Goal: Book appointment/travel/reservation

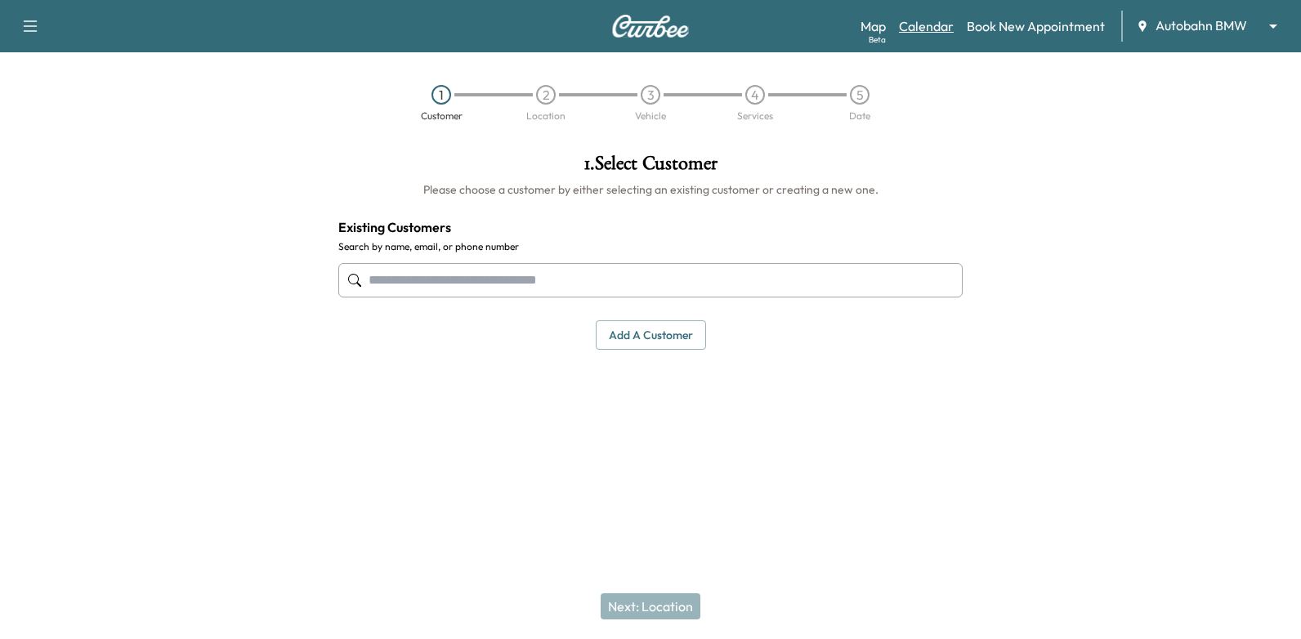
click at [930, 27] on link "Calendar" at bounding box center [926, 26] width 55 height 20
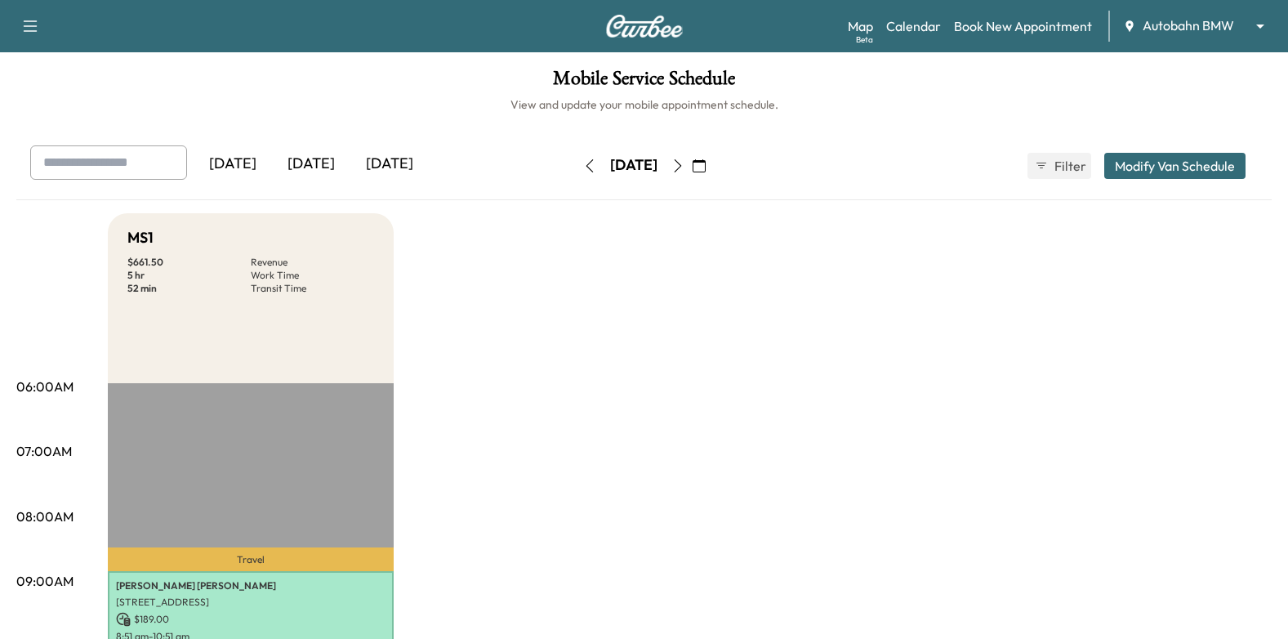
click at [706, 163] on icon "button" at bounding box center [699, 165] width 13 height 13
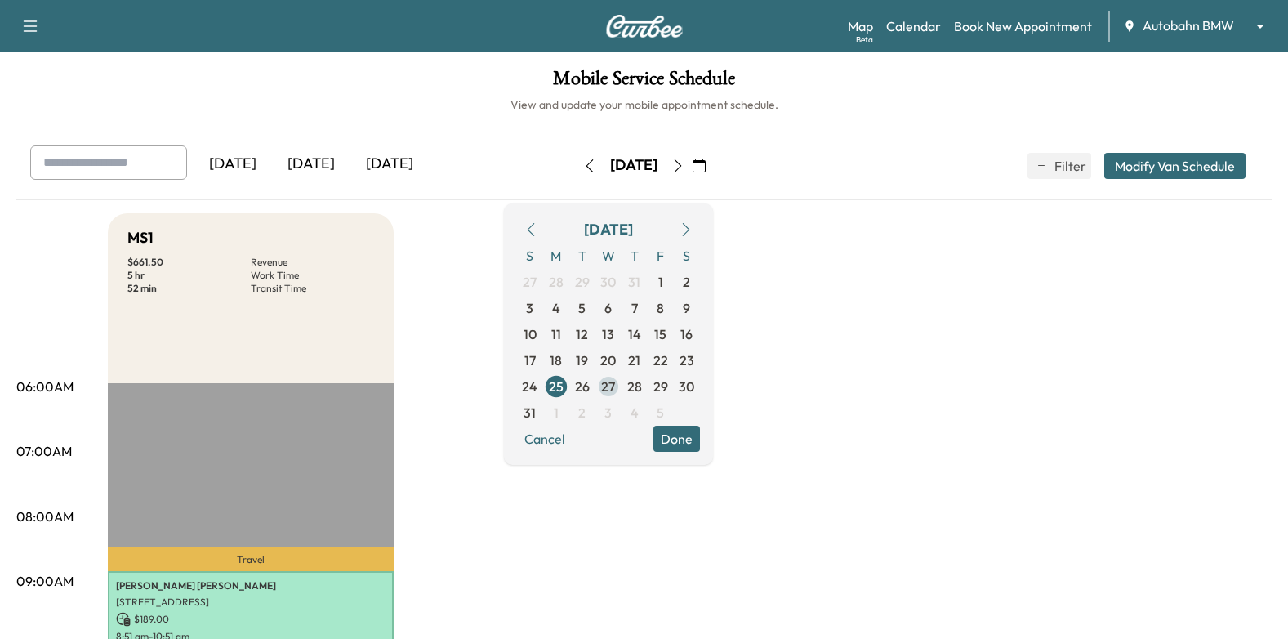
click at [615, 390] on span "27" at bounding box center [608, 387] width 14 height 20
click at [700, 439] on button "Done" at bounding box center [677, 439] width 47 height 26
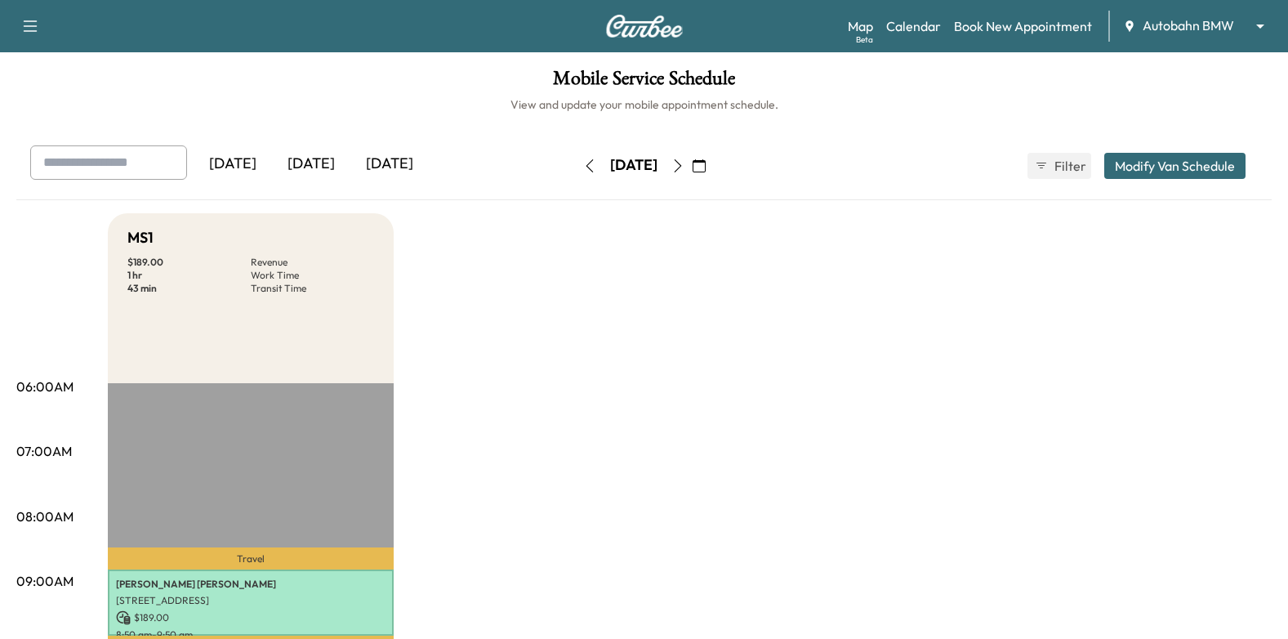
click at [990, 38] on div "Map Beta Calendar Book New Appointment Autobahn BMW ******** ​" at bounding box center [1061, 26] width 427 height 31
click at [1001, 25] on link "Book New Appointment" at bounding box center [1023, 26] width 138 height 20
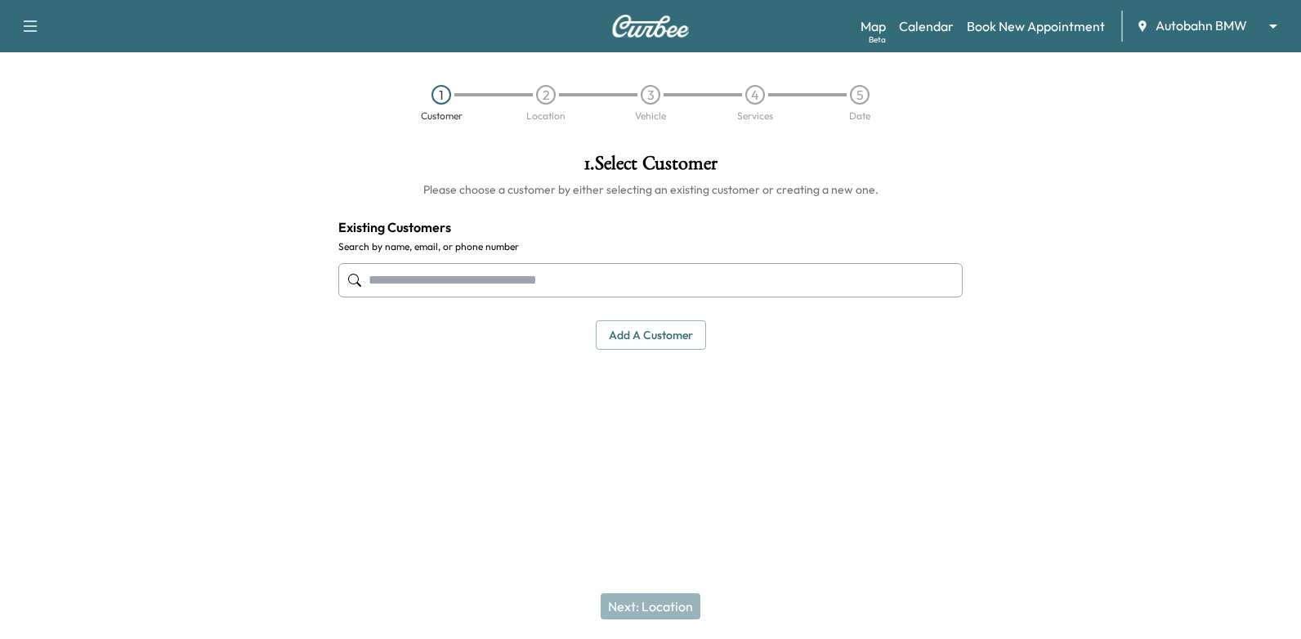
click at [692, 279] on input "text" at bounding box center [650, 280] width 624 height 34
click at [811, 284] on input "text" at bounding box center [650, 280] width 624 height 34
click at [758, 287] on input "text" at bounding box center [650, 280] width 624 height 34
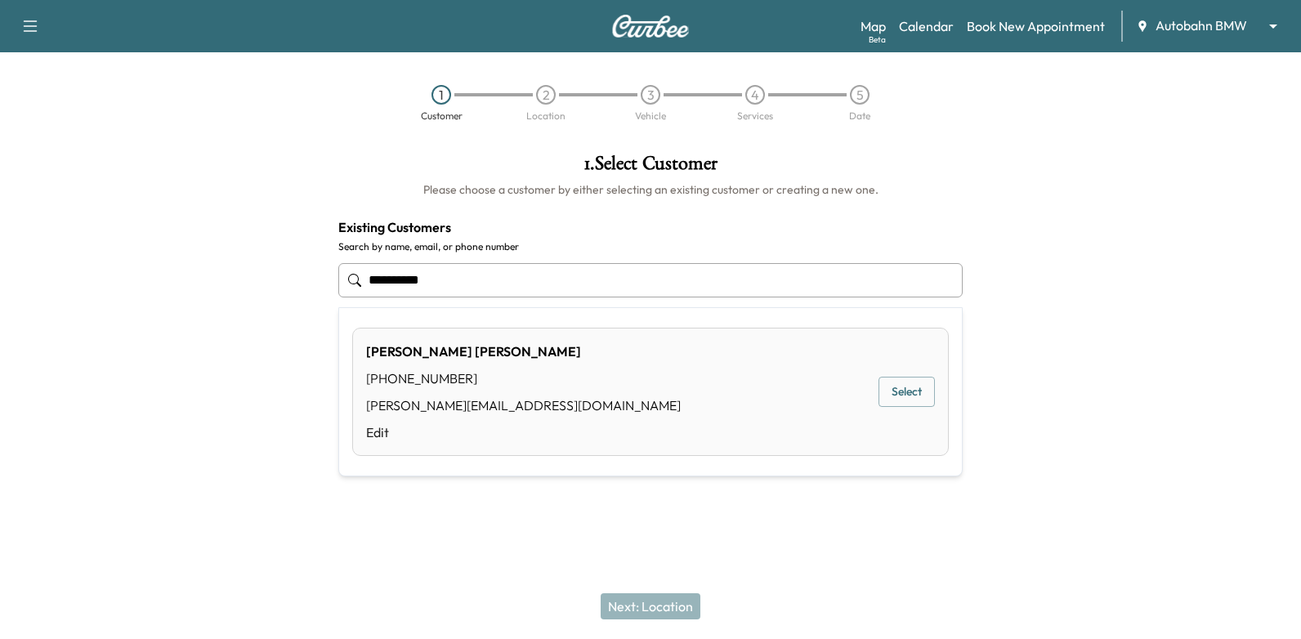
click at [911, 385] on button "Select" at bounding box center [906, 392] width 56 height 30
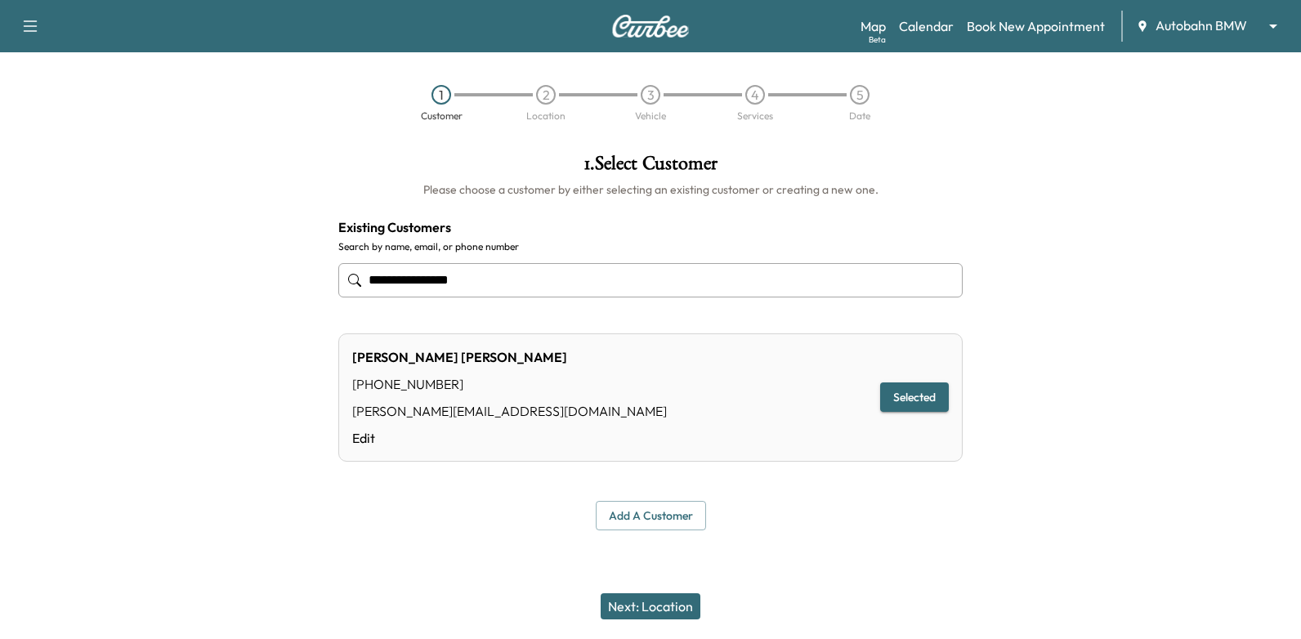
type input "**********"
click at [676, 600] on button "Next: Location" at bounding box center [651, 606] width 100 height 26
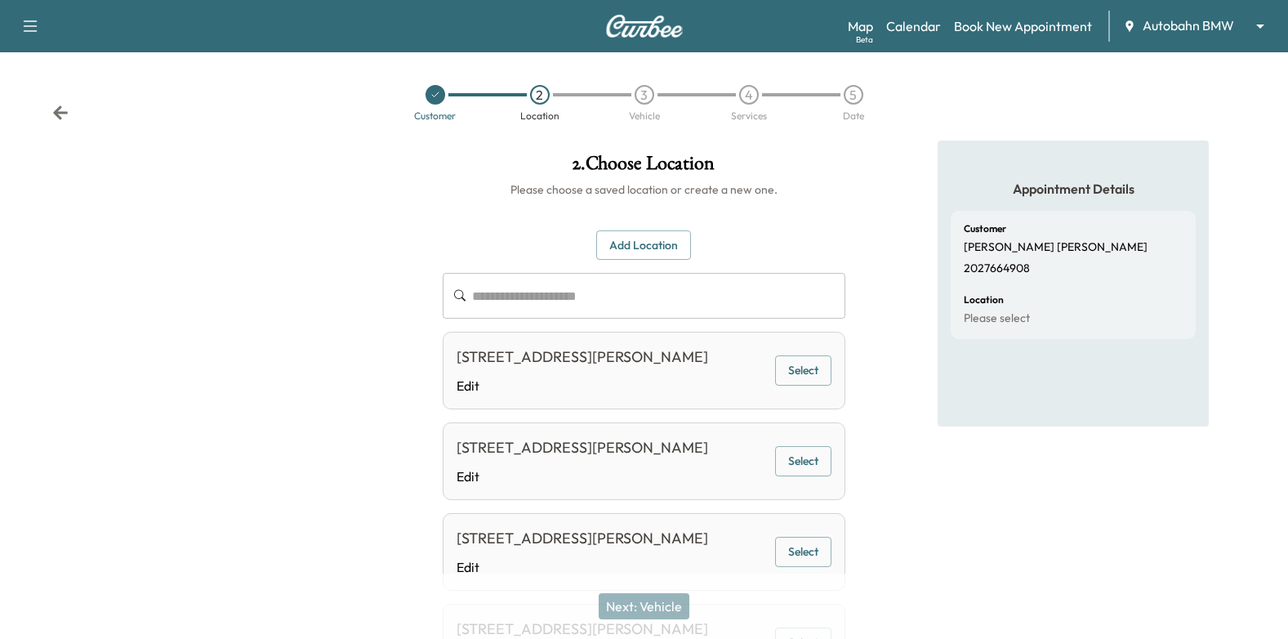
click at [777, 381] on button "Select" at bounding box center [803, 370] width 56 height 30
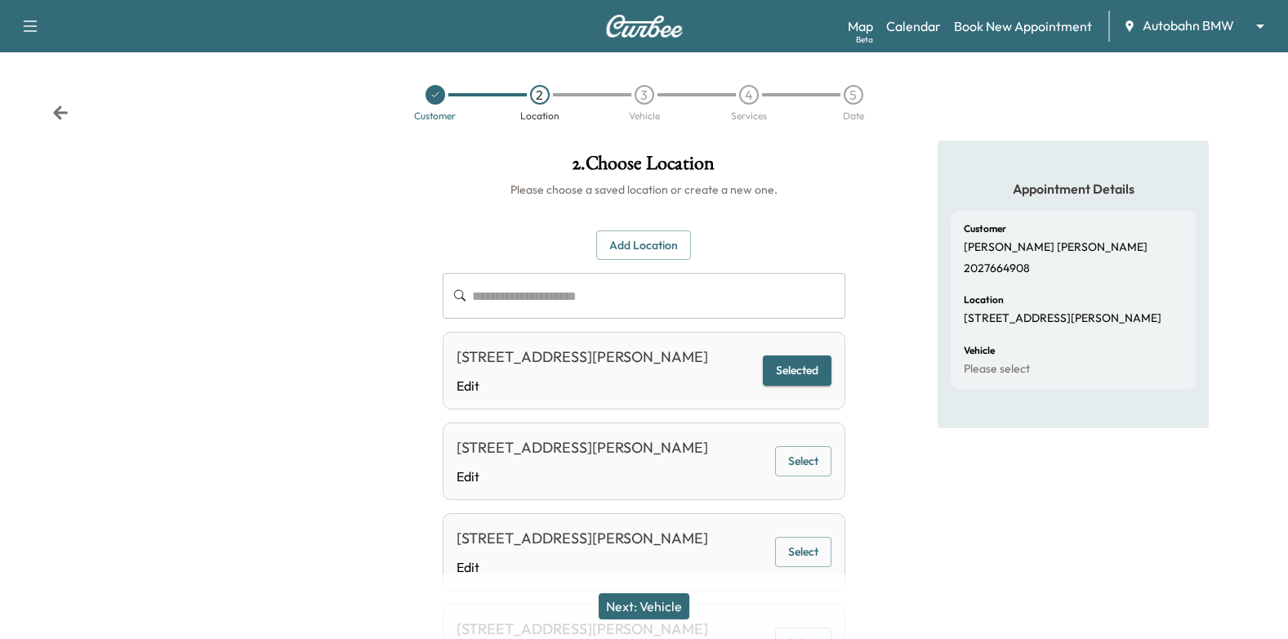
click at [666, 614] on button "Next: Vehicle" at bounding box center [644, 606] width 91 height 26
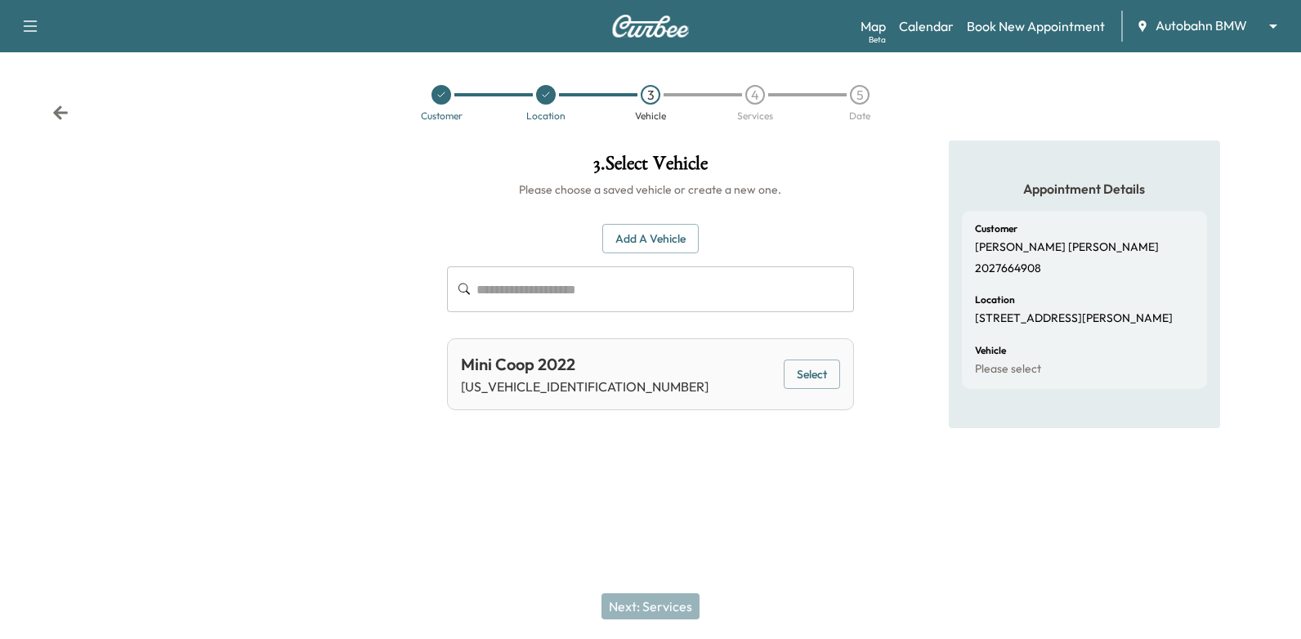
click at [684, 292] on input "text" at bounding box center [664, 289] width 377 height 46
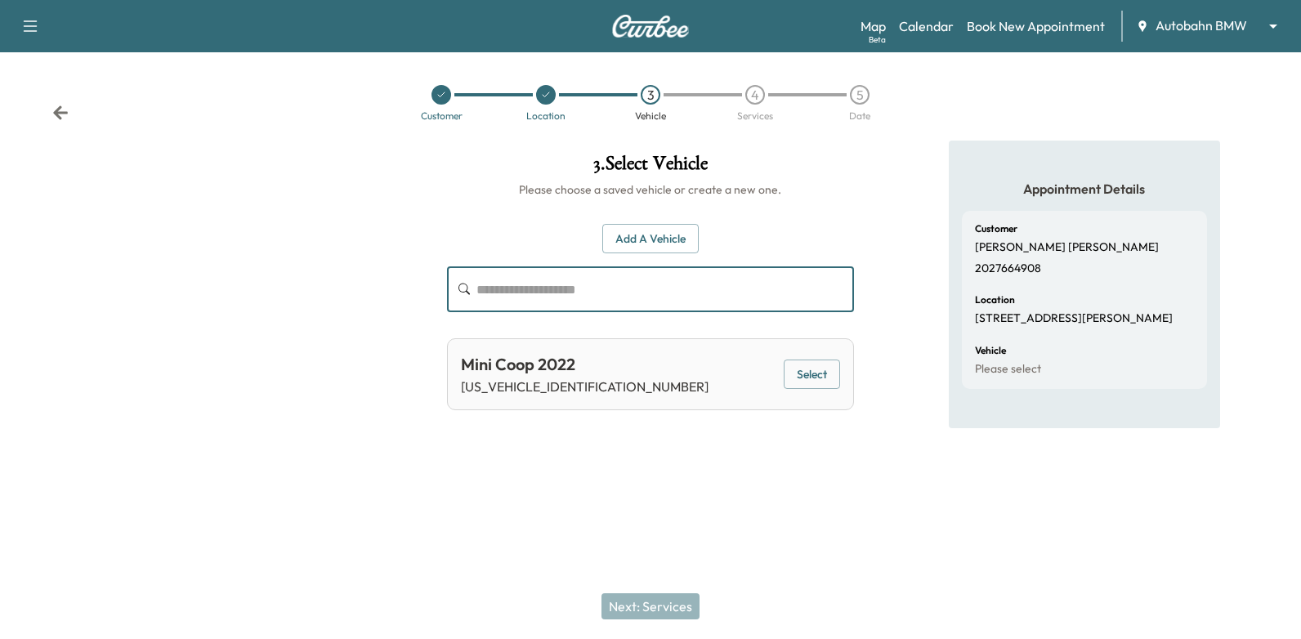
click at [818, 363] on button "Select" at bounding box center [812, 374] width 56 height 30
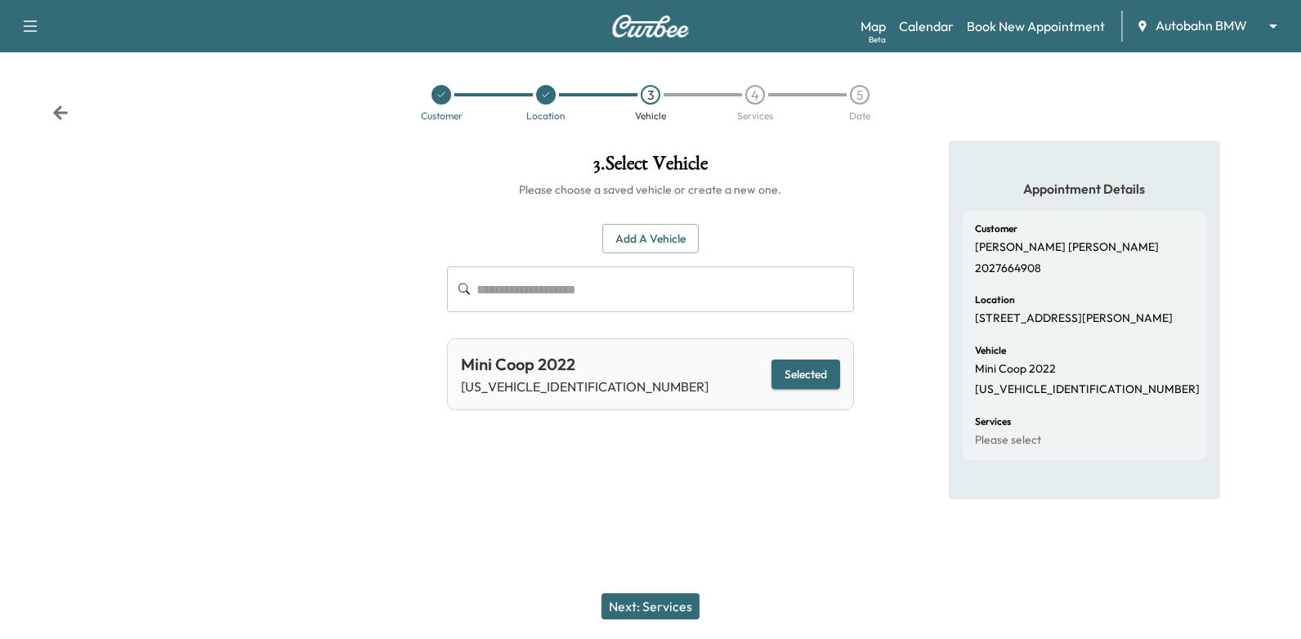
click at [672, 621] on div "Next: Services" at bounding box center [650, 606] width 1301 height 65
click at [673, 610] on button "Next: Services" at bounding box center [650, 606] width 98 height 26
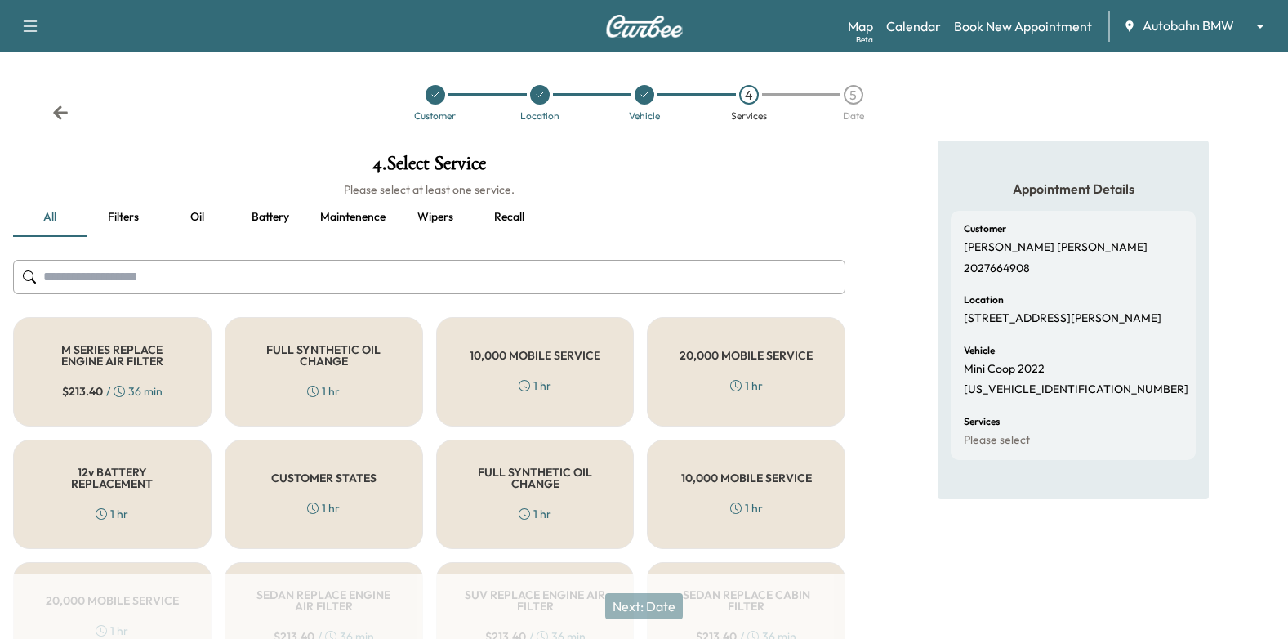
click at [510, 212] on button "Recall" at bounding box center [509, 217] width 74 height 39
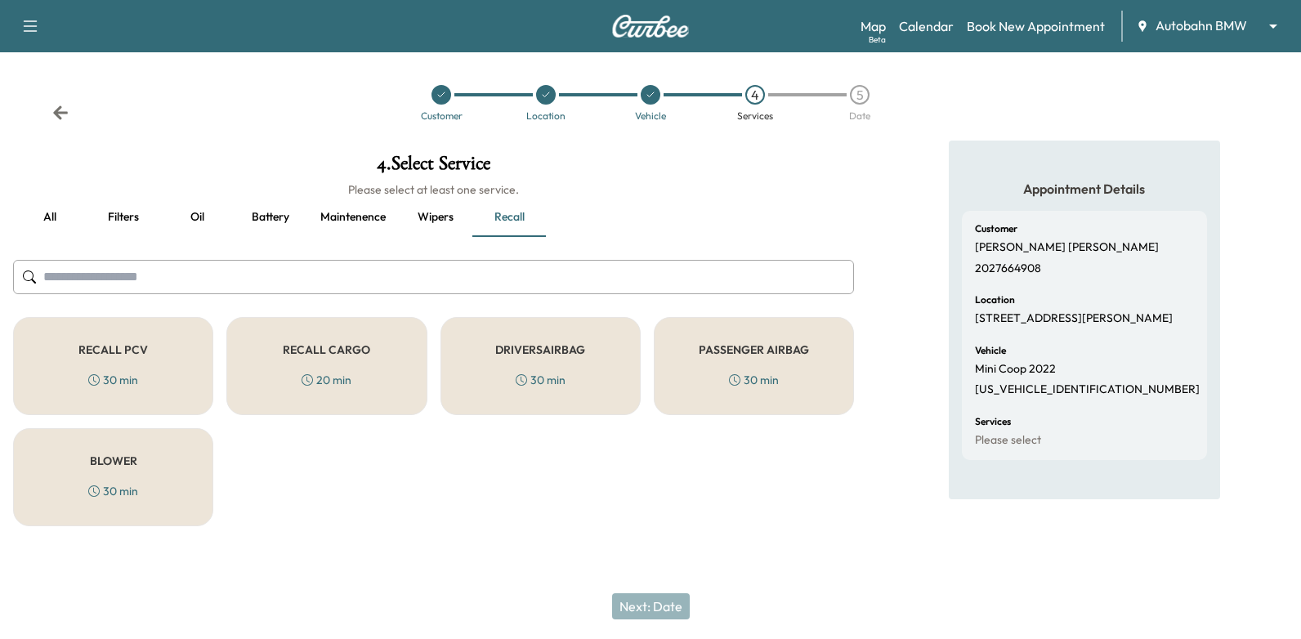
click at [60, 217] on button "all" at bounding box center [50, 217] width 74 height 39
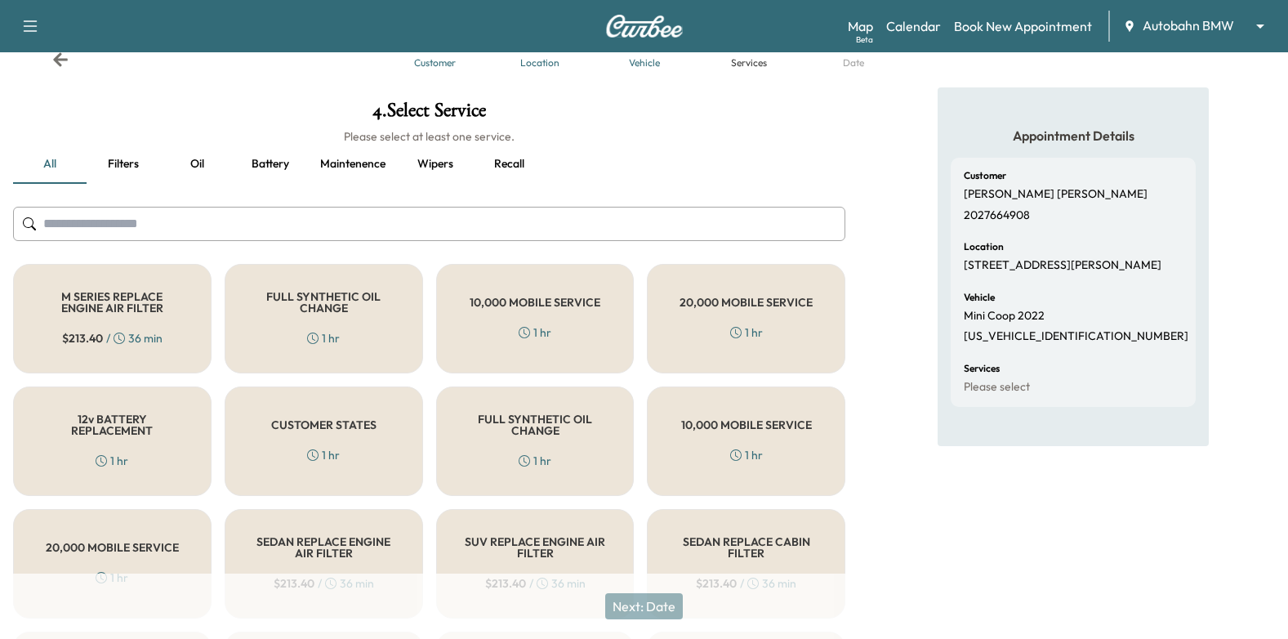
scroll to position [82, 0]
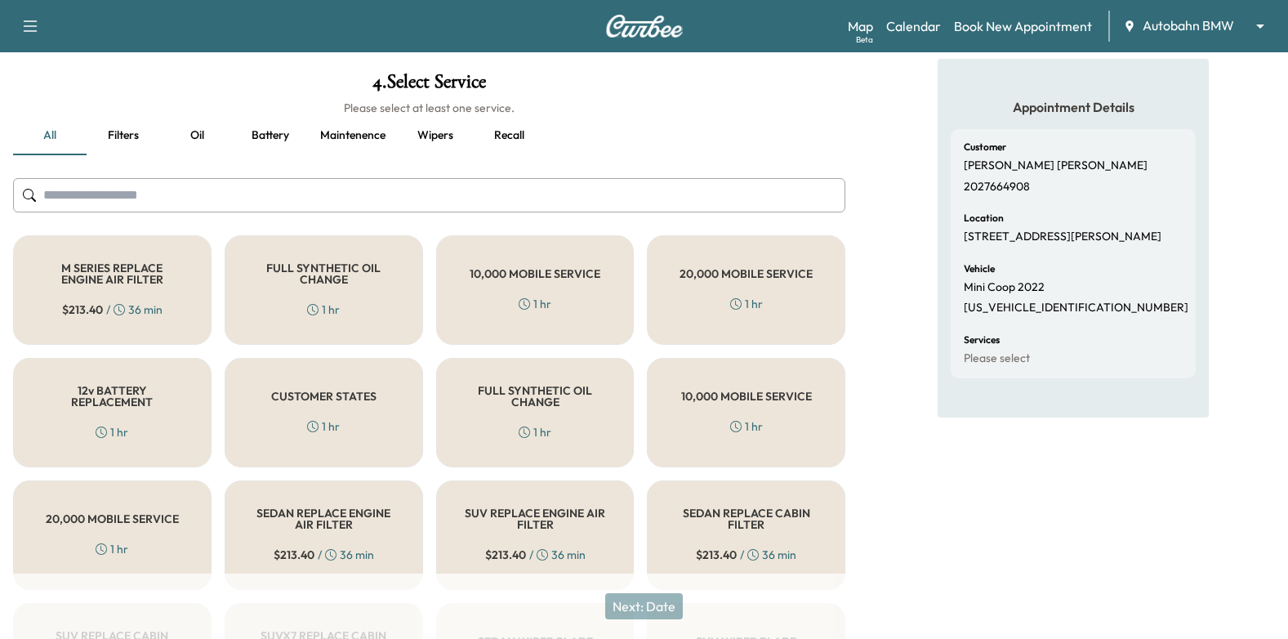
click at [325, 401] on h5 "CUSTOMER STATES" at bounding box center [323, 396] width 105 height 11
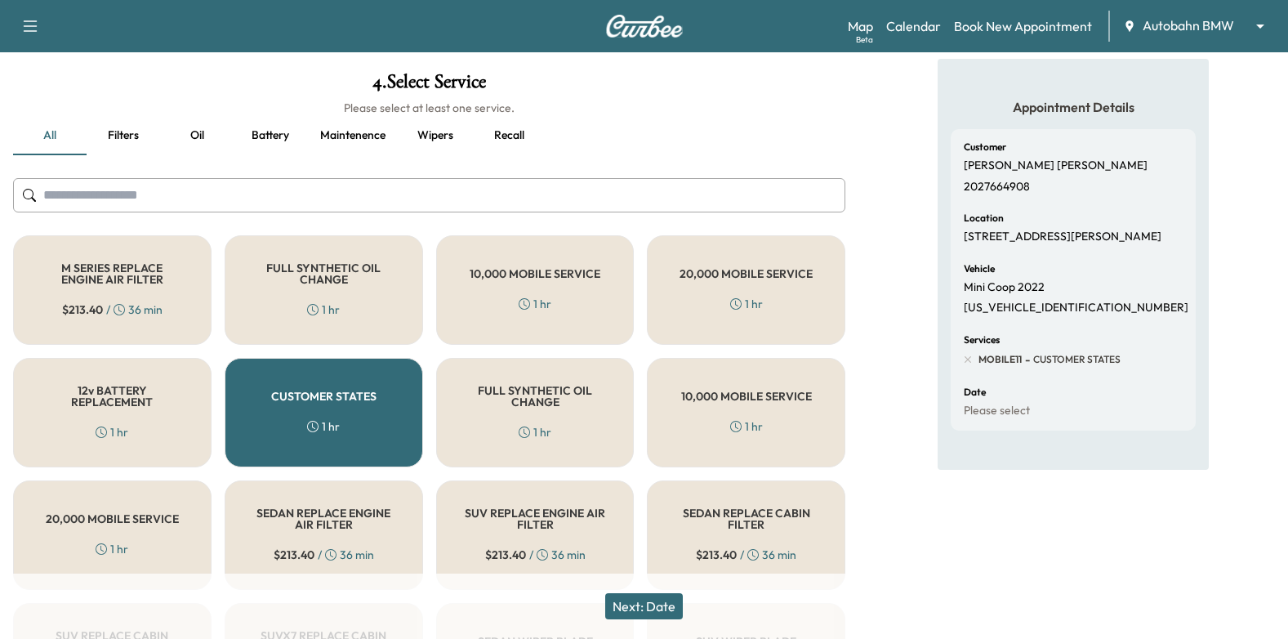
click at [658, 610] on button "Next: Date" at bounding box center [644, 606] width 78 height 26
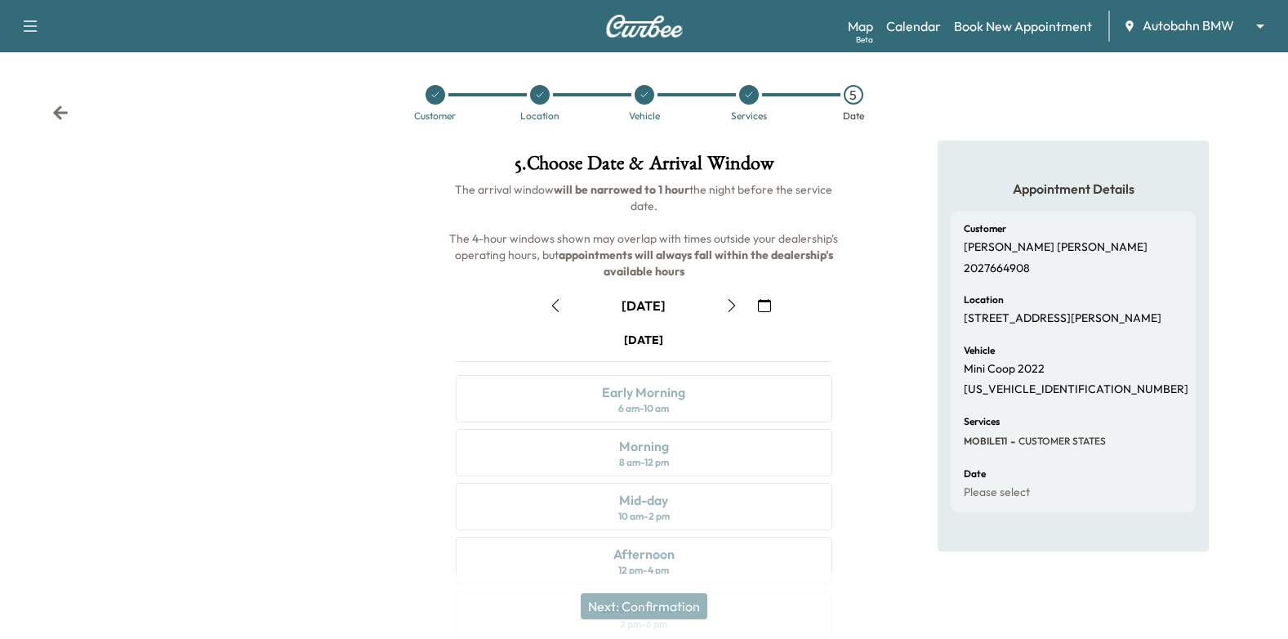
click at [764, 301] on icon "button" at bounding box center [764, 305] width 13 height 13
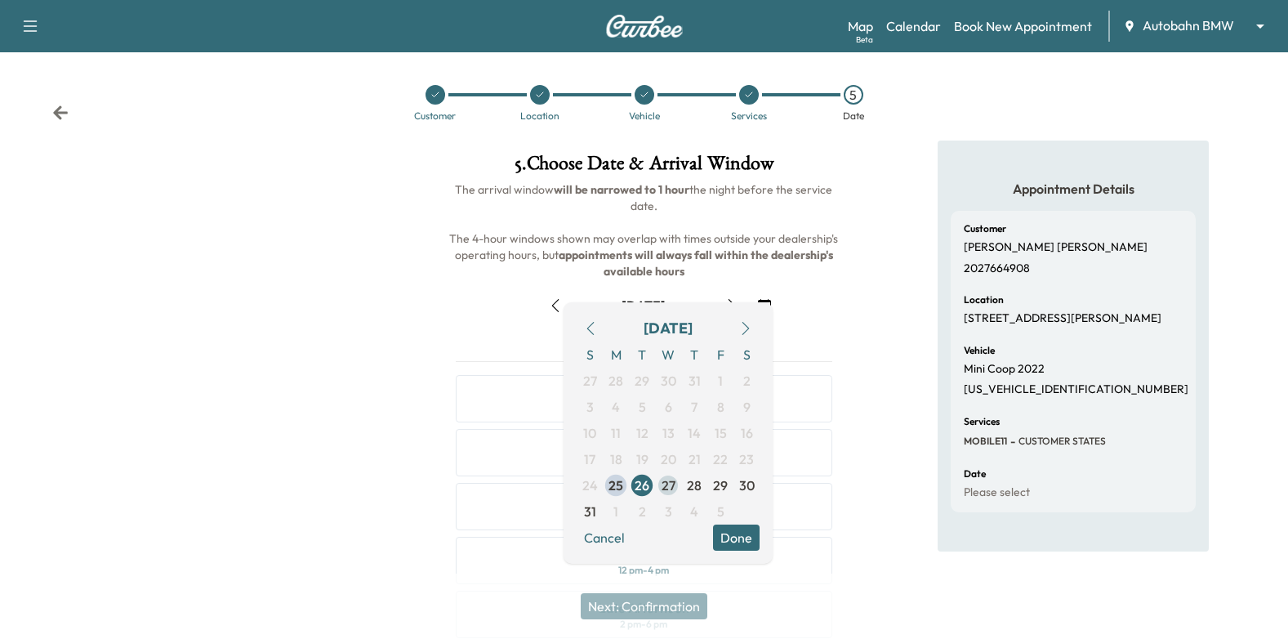
click at [662, 487] on span "27" at bounding box center [669, 486] width 14 height 20
click at [731, 538] on button "Done" at bounding box center [736, 538] width 47 height 26
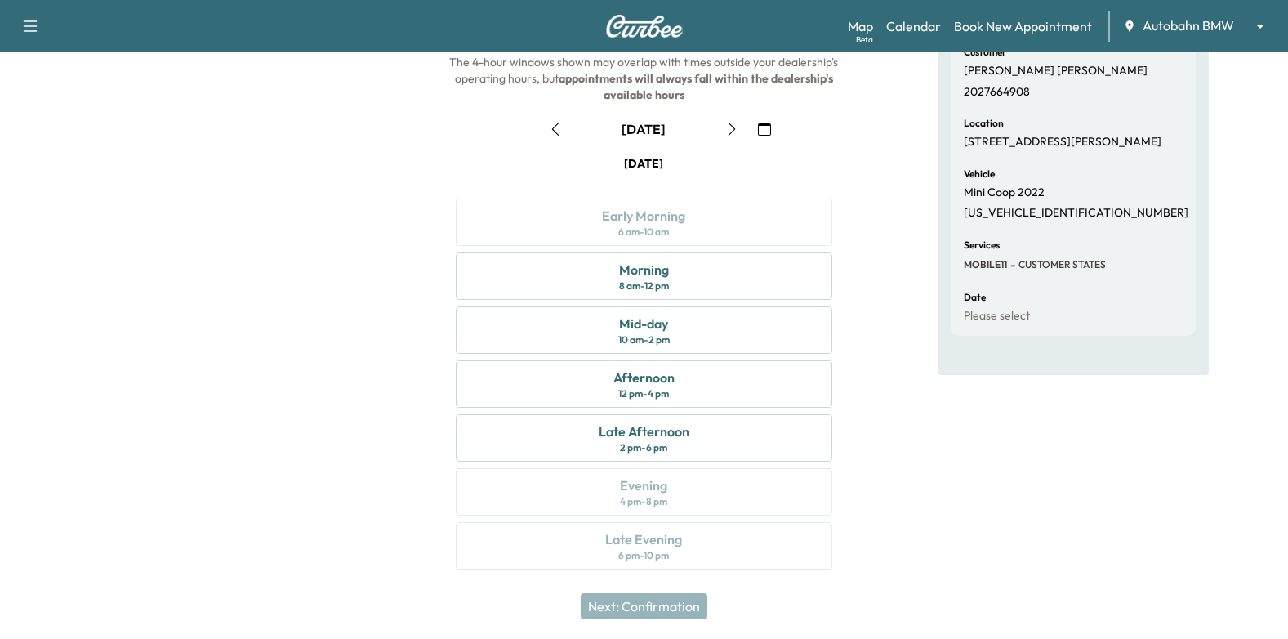
scroll to position [179, 0]
click at [775, 333] on div "Mid-day 10 am - 2 pm" at bounding box center [644, 327] width 377 height 47
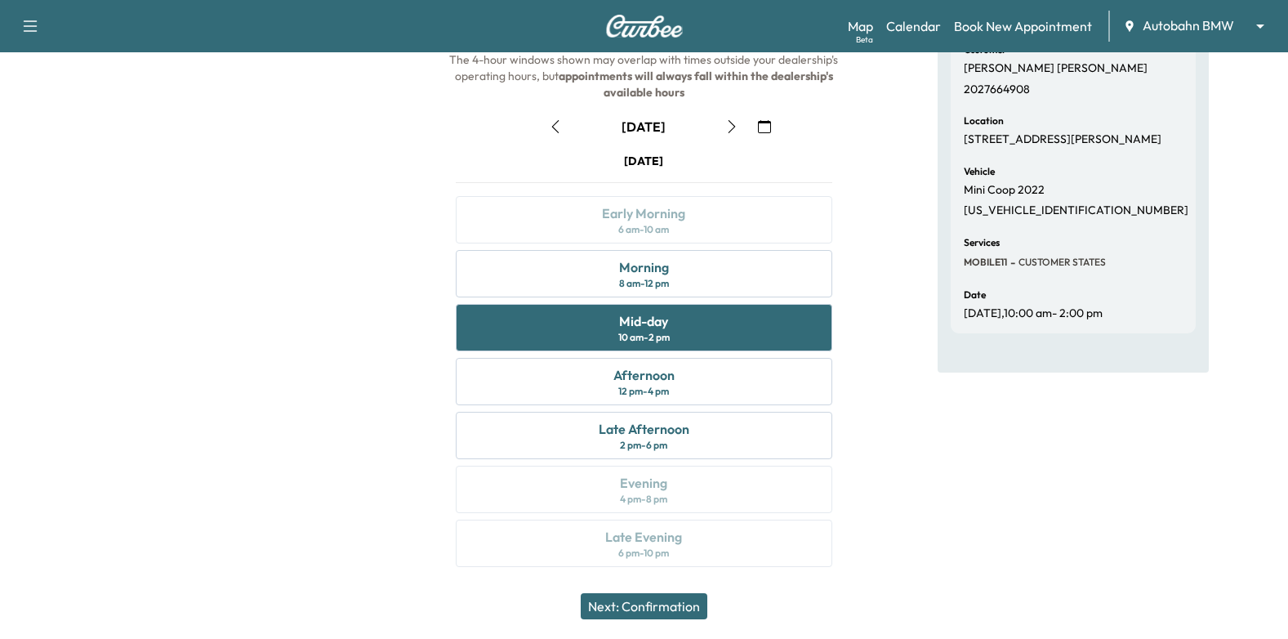
click at [645, 597] on button "Next: Confirmation" at bounding box center [644, 606] width 127 height 26
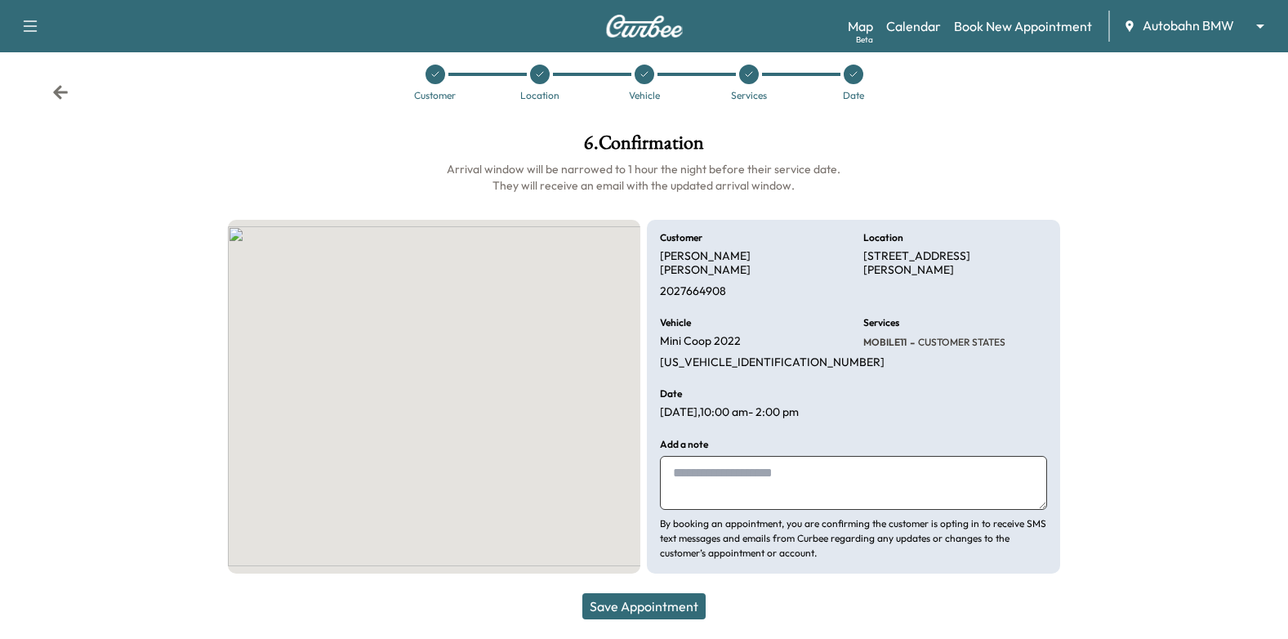
scroll to position [6, 0]
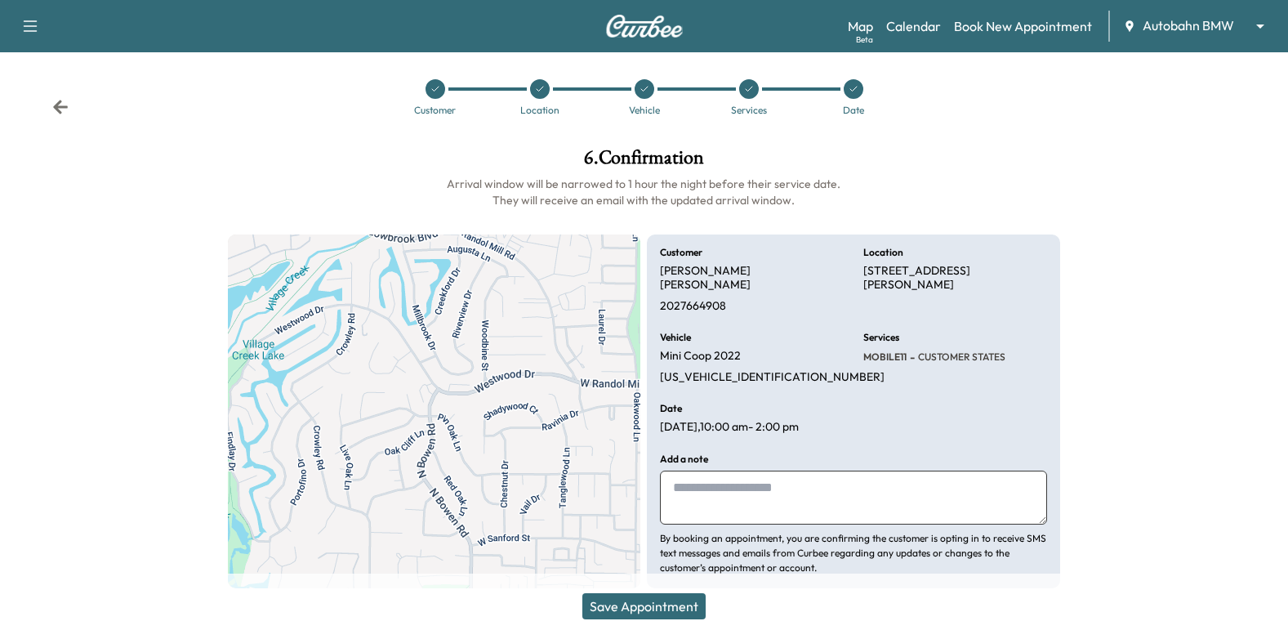
click at [790, 471] on textarea at bounding box center [853, 498] width 387 height 54
paste textarea "**********"
drag, startPoint x: 738, startPoint y: 472, endPoint x: 660, endPoint y: 475, distance: 77.7
click at [660, 475] on textarea "**********" at bounding box center [853, 498] width 387 height 54
click at [950, 471] on textarea "**********" at bounding box center [853, 498] width 387 height 54
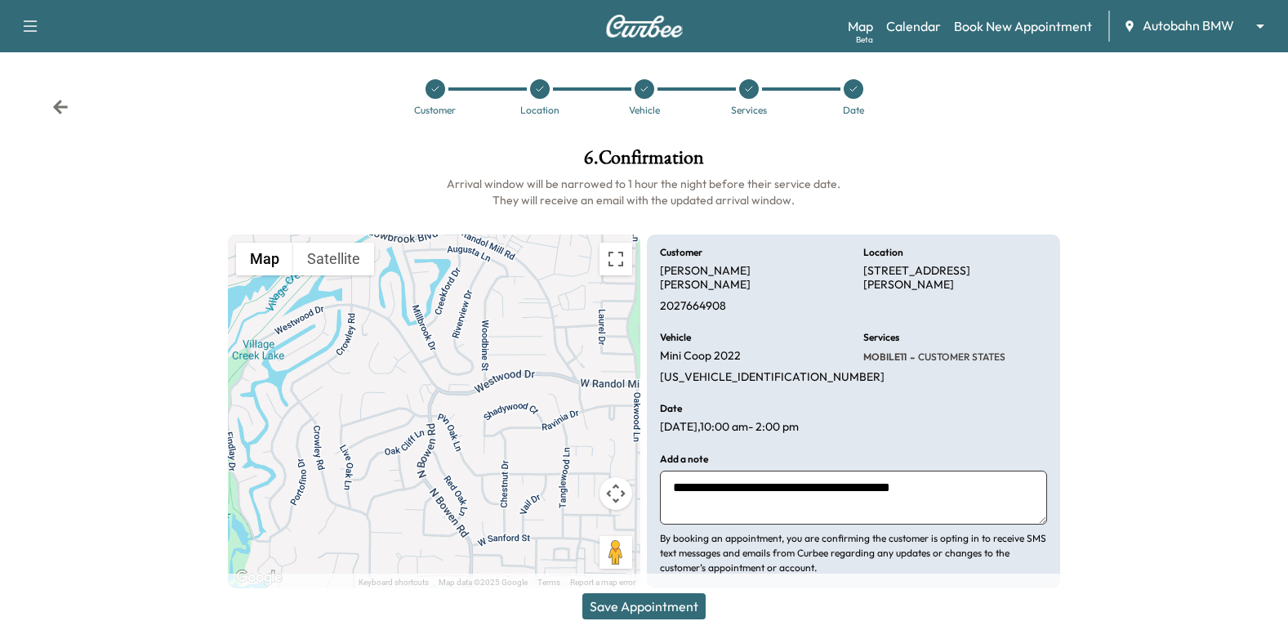
click at [693, 487] on textarea "**********" at bounding box center [853, 498] width 387 height 54
paste textarea "**********"
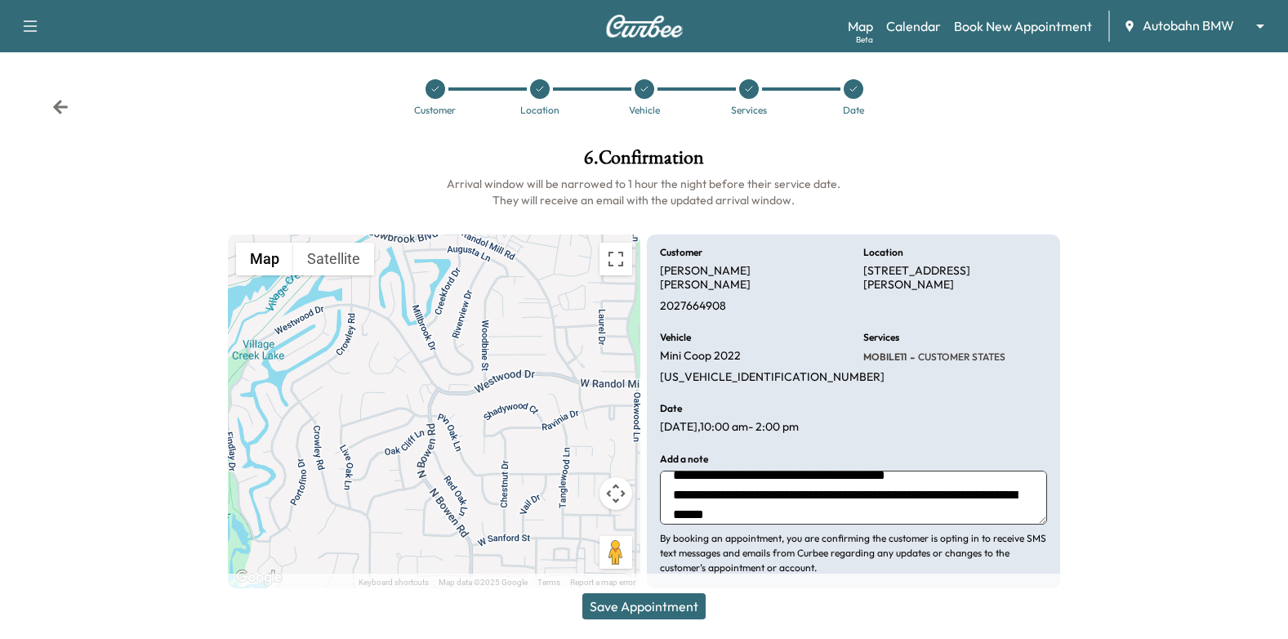
scroll to position [32, 0]
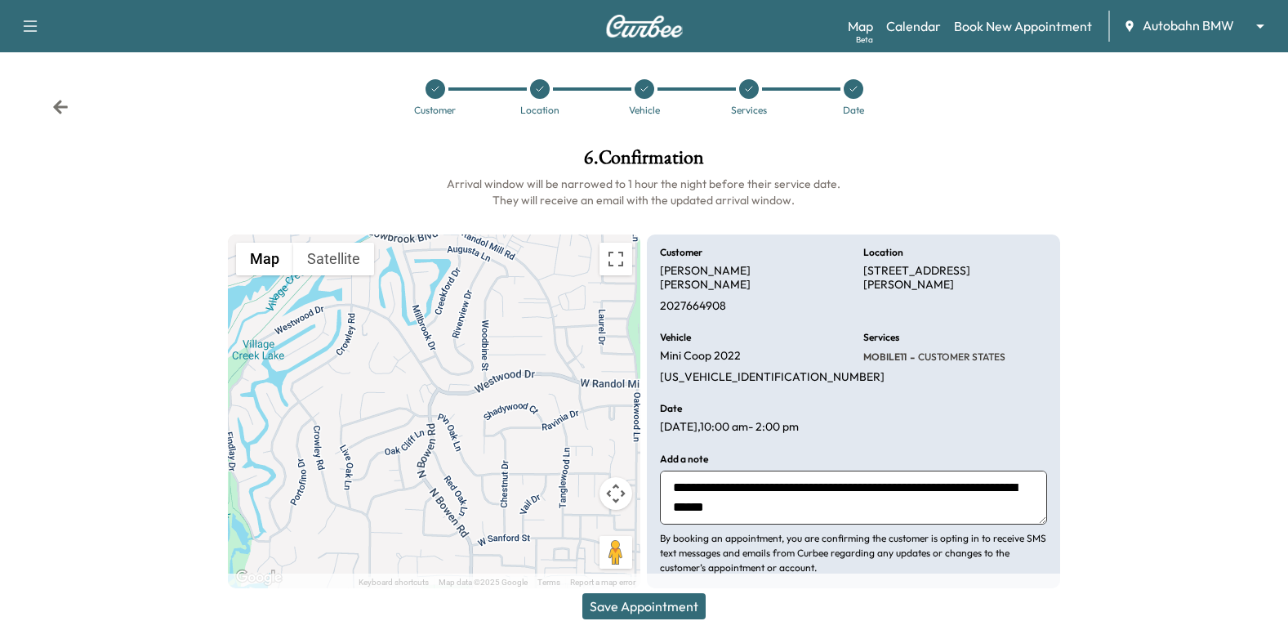
click at [745, 496] on textarea "**********" at bounding box center [853, 498] width 387 height 54
paste textarea "**********"
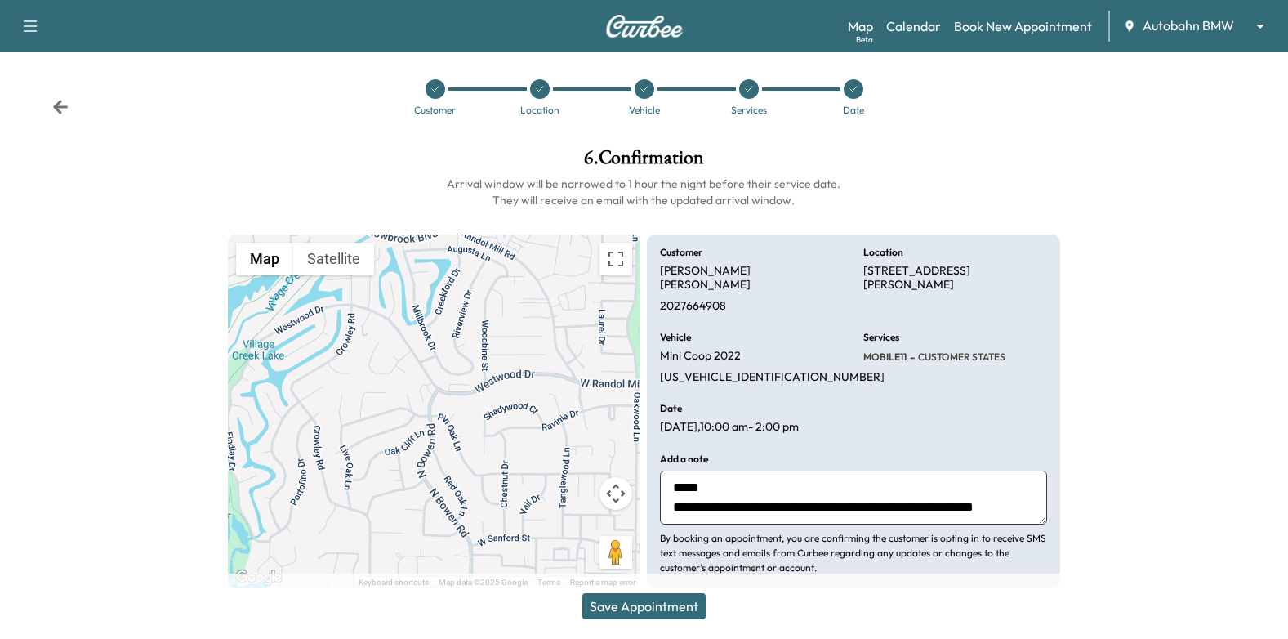
scroll to position [91, 0]
click at [852, 486] on textarea "**********" at bounding box center [853, 498] width 387 height 54
click at [833, 497] on textarea "**********" at bounding box center [853, 498] width 387 height 54
type textarea "**********"
click at [651, 607] on button "Save Appointment" at bounding box center [644, 606] width 123 height 26
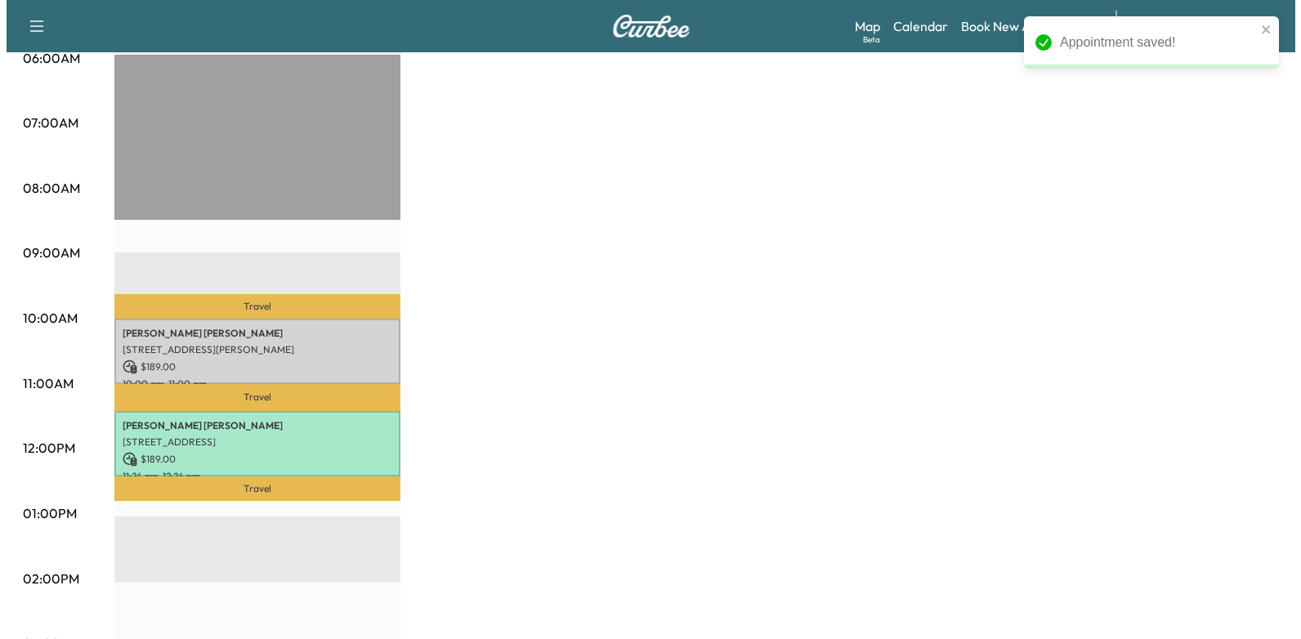
scroll to position [414, 0]
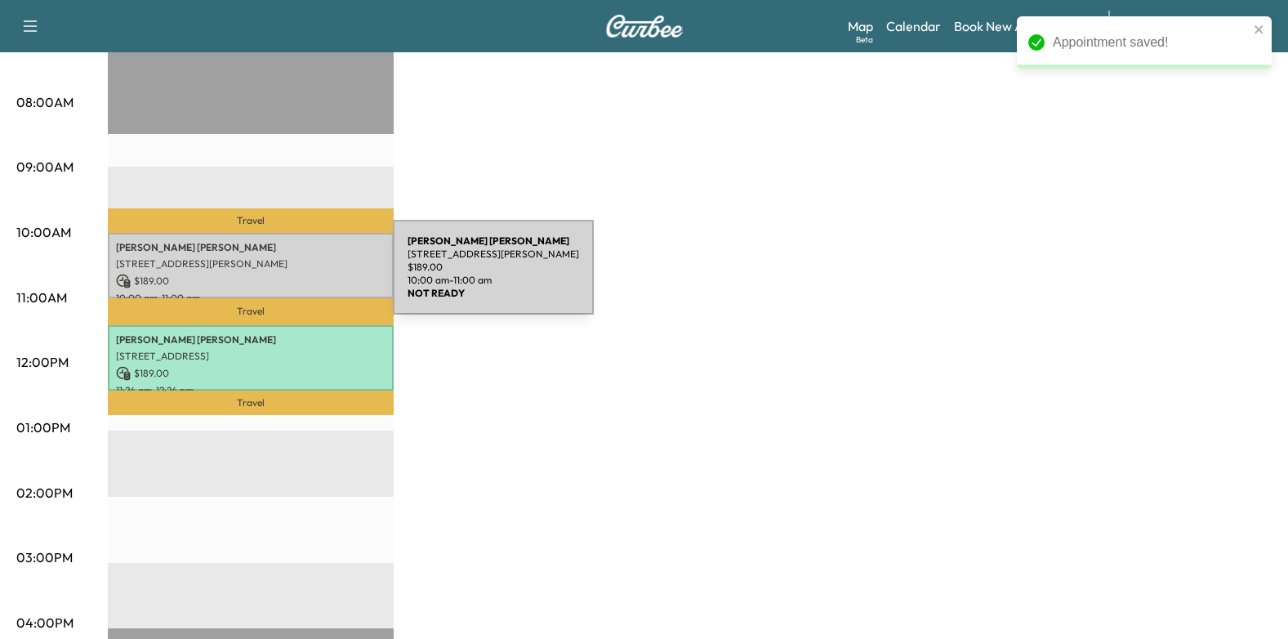
click at [272, 259] on p "[STREET_ADDRESS][PERSON_NAME]" at bounding box center [251, 263] width 270 height 13
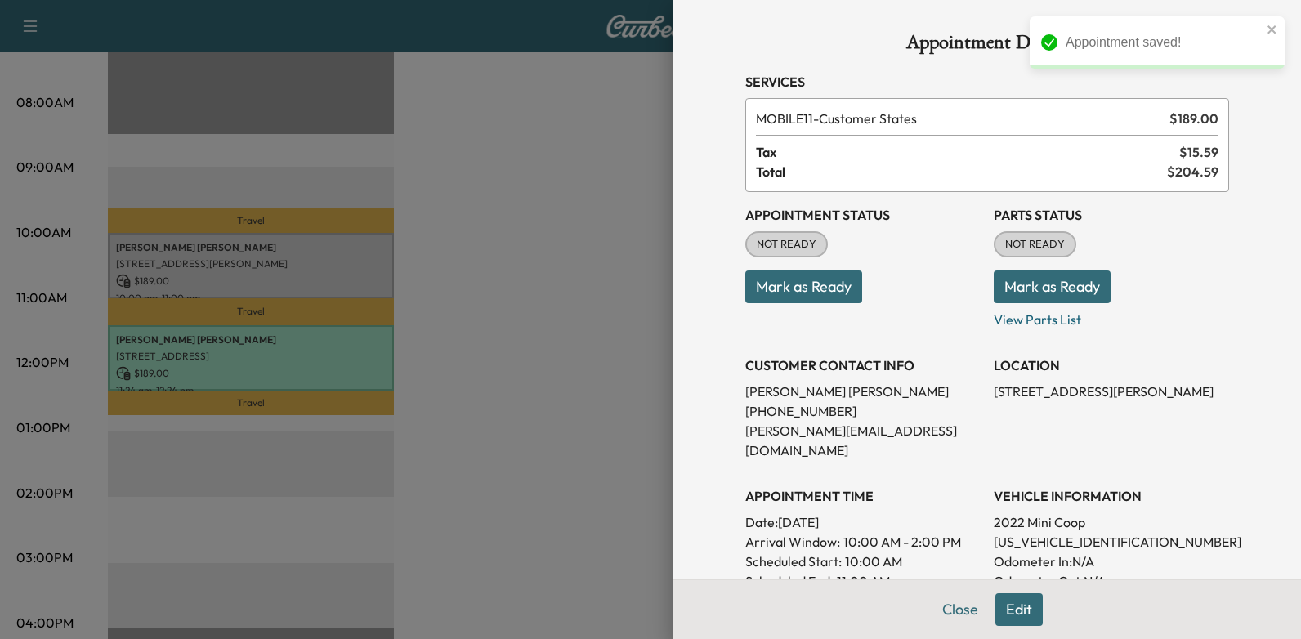
click at [998, 612] on button "Edit" at bounding box center [1018, 609] width 47 height 33
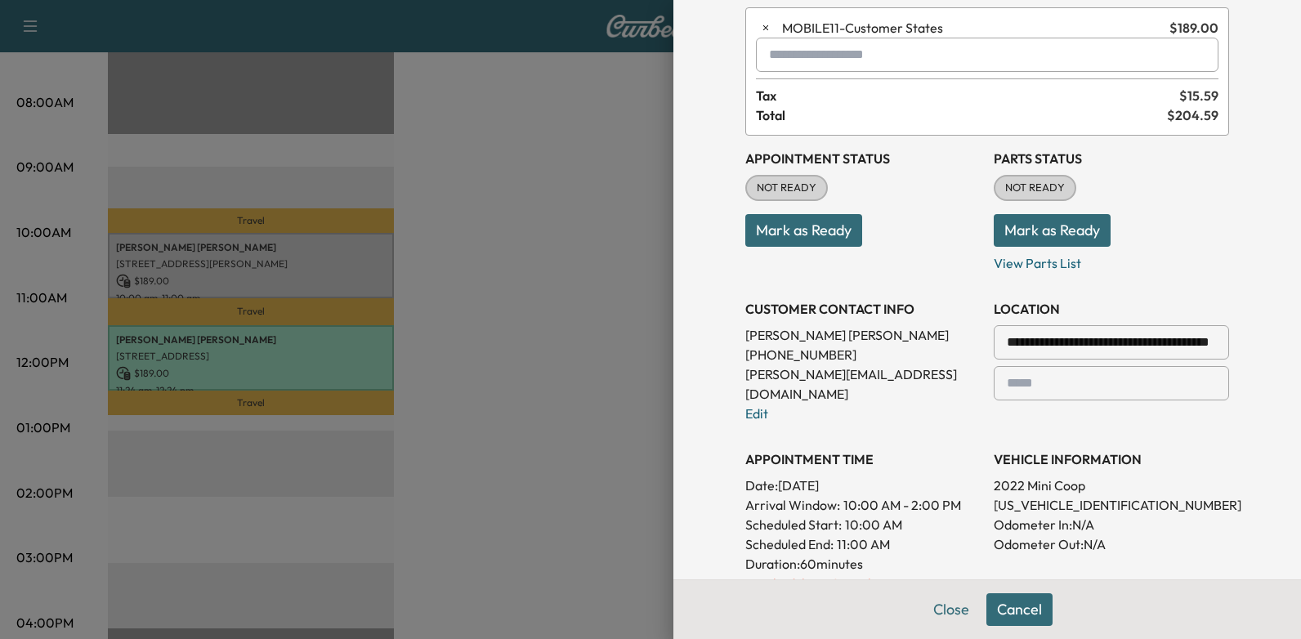
scroll to position [245, 0]
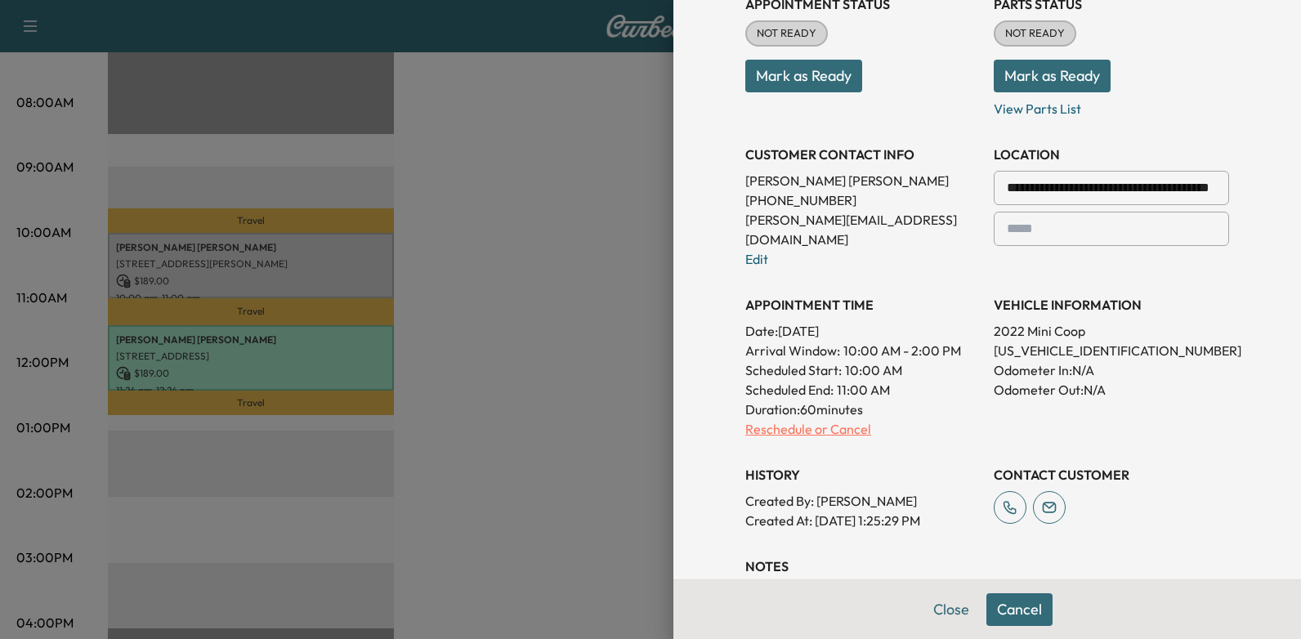
click at [798, 419] on p "Reschedule or Cancel" at bounding box center [862, 429] width 235 height 20
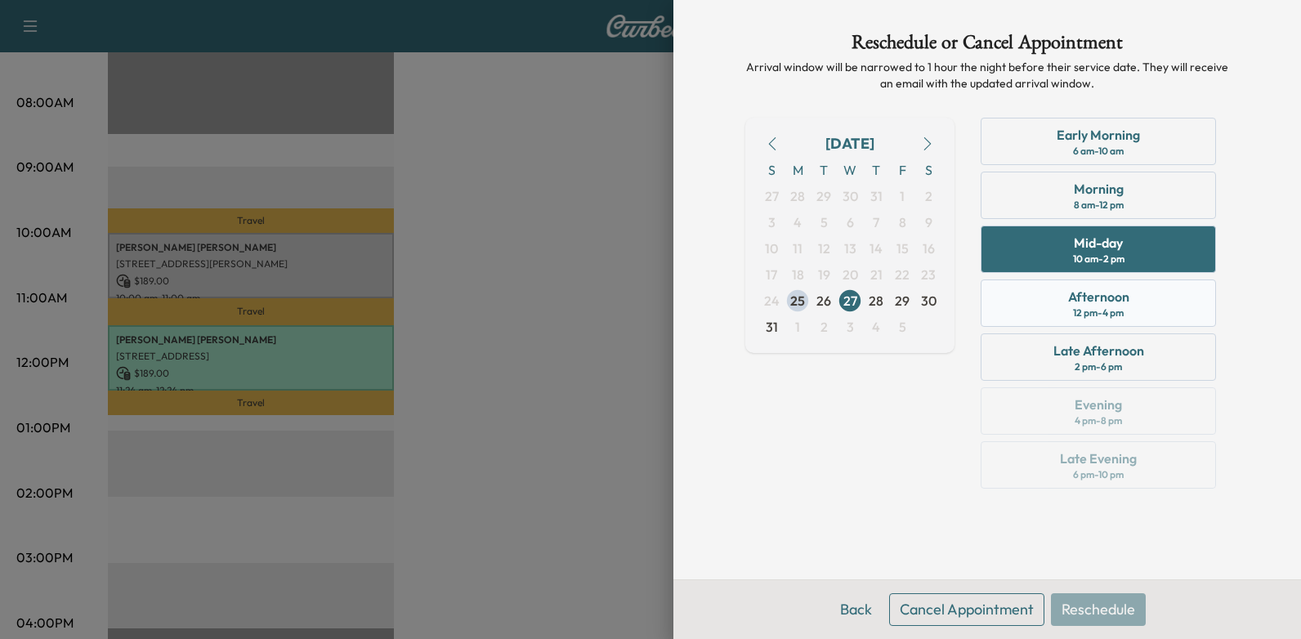
click at [1082, 305] on div "Afternoon" at bounding box center [1098, 297] width 61 height 20
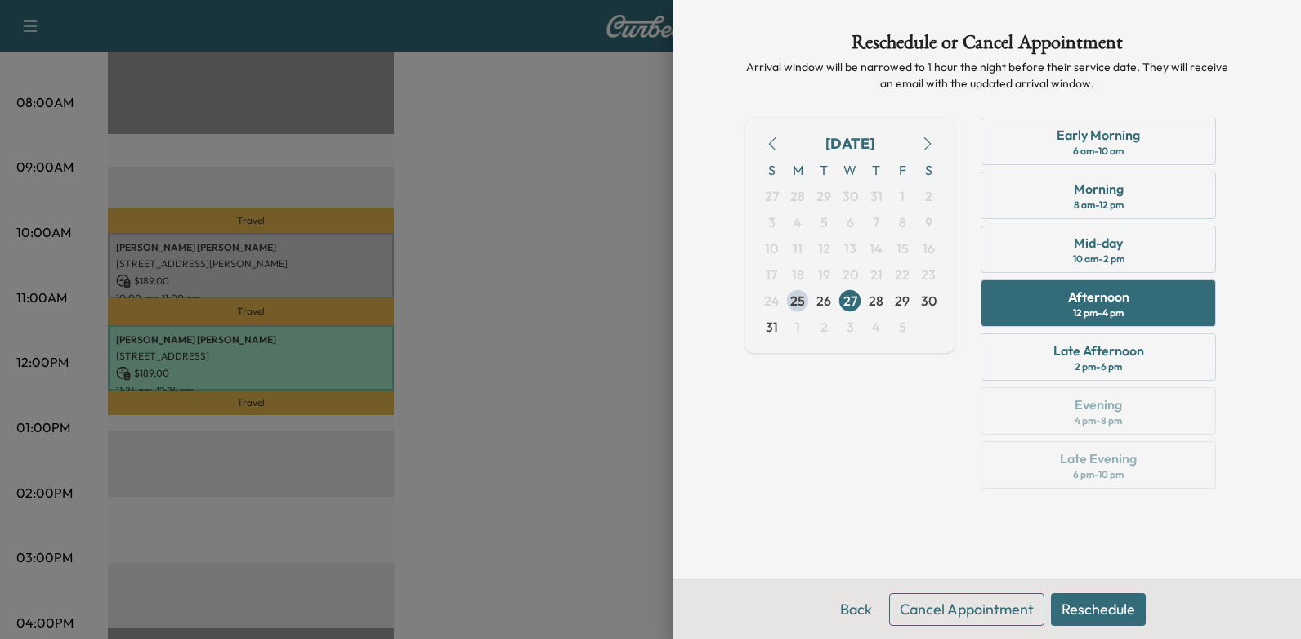
click at [1084, 604] on button "Reschedule" at bounding box center [1098, 609] width 95 height 33
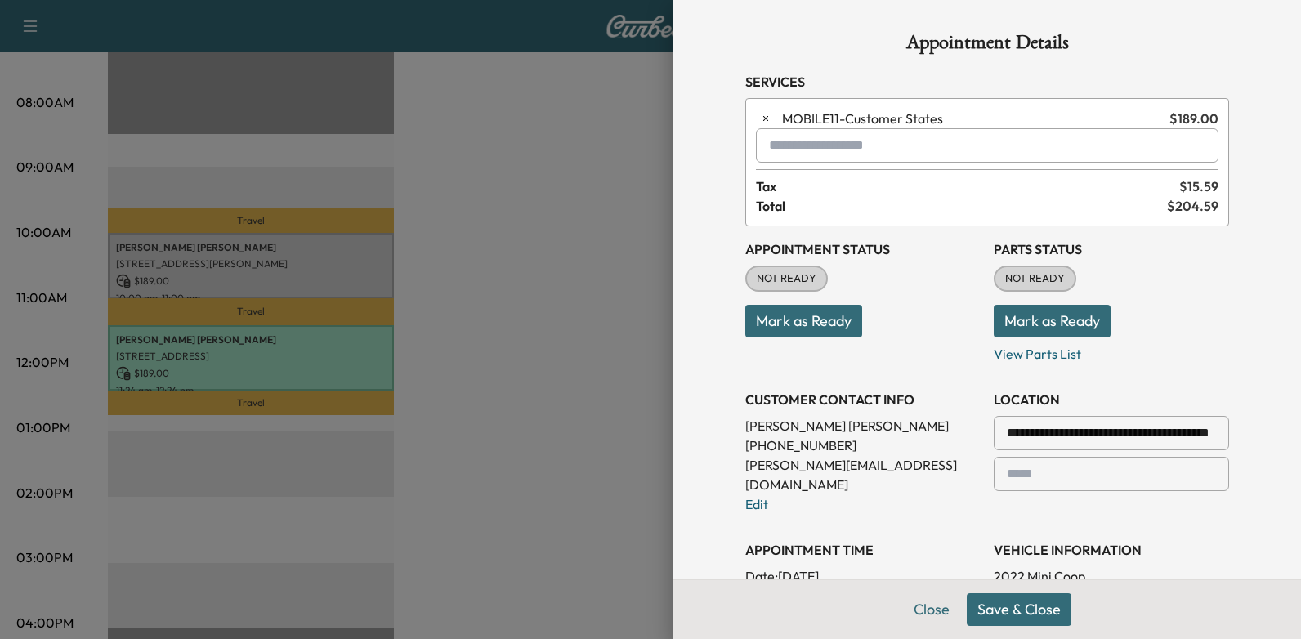
click at [1013, 612] on button "Save & Close" at bounding box center [1019, 609] width 105 height 33
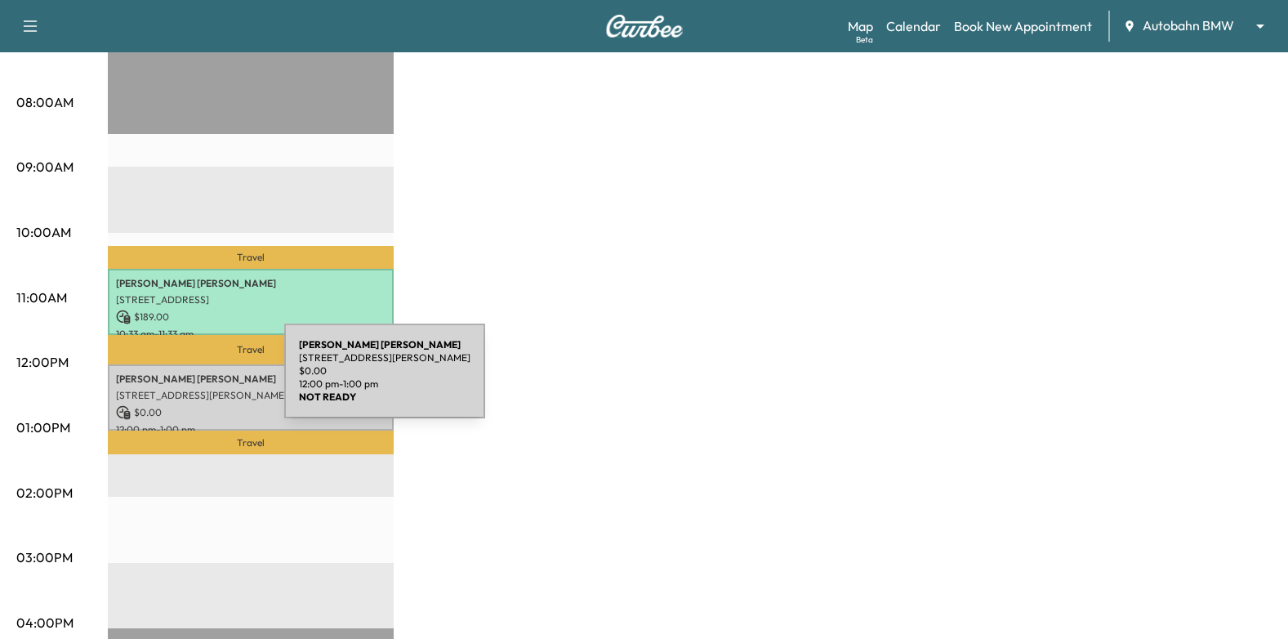
click at [183, 374] on p "[PERSON_NAME]" at bounding box center [251, 379] width 270 height 13
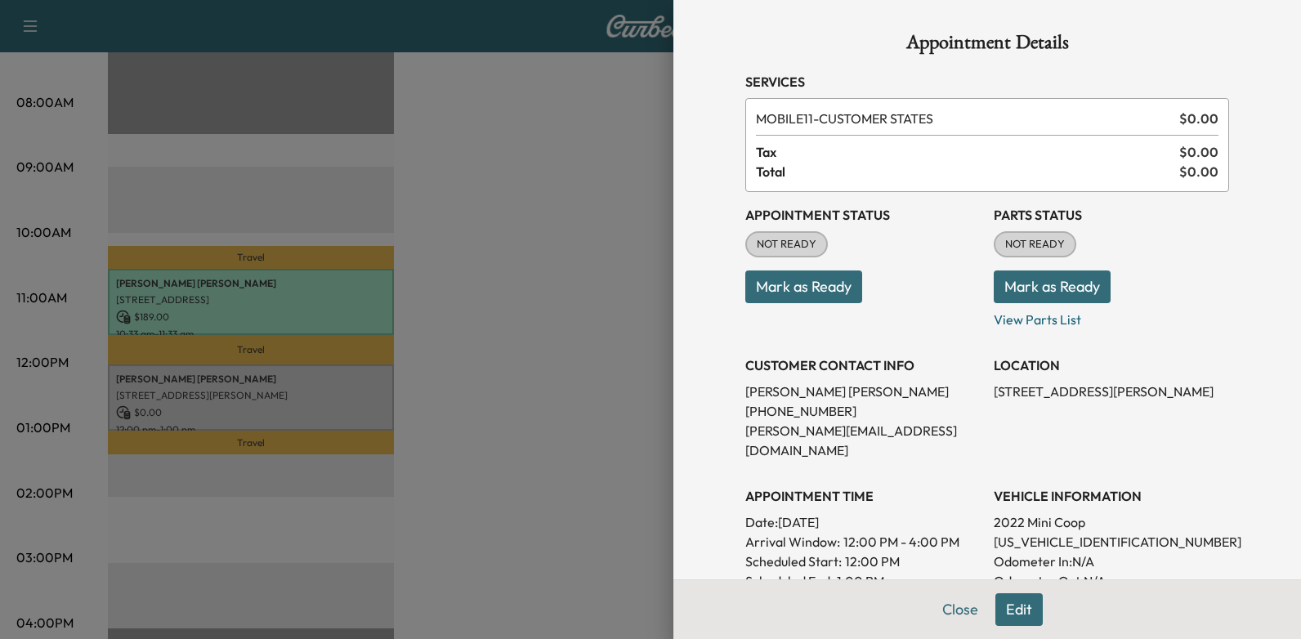
click at [820, 297] on button "Mark as Ready" at bounding box center [803, 286] width 117 height 33
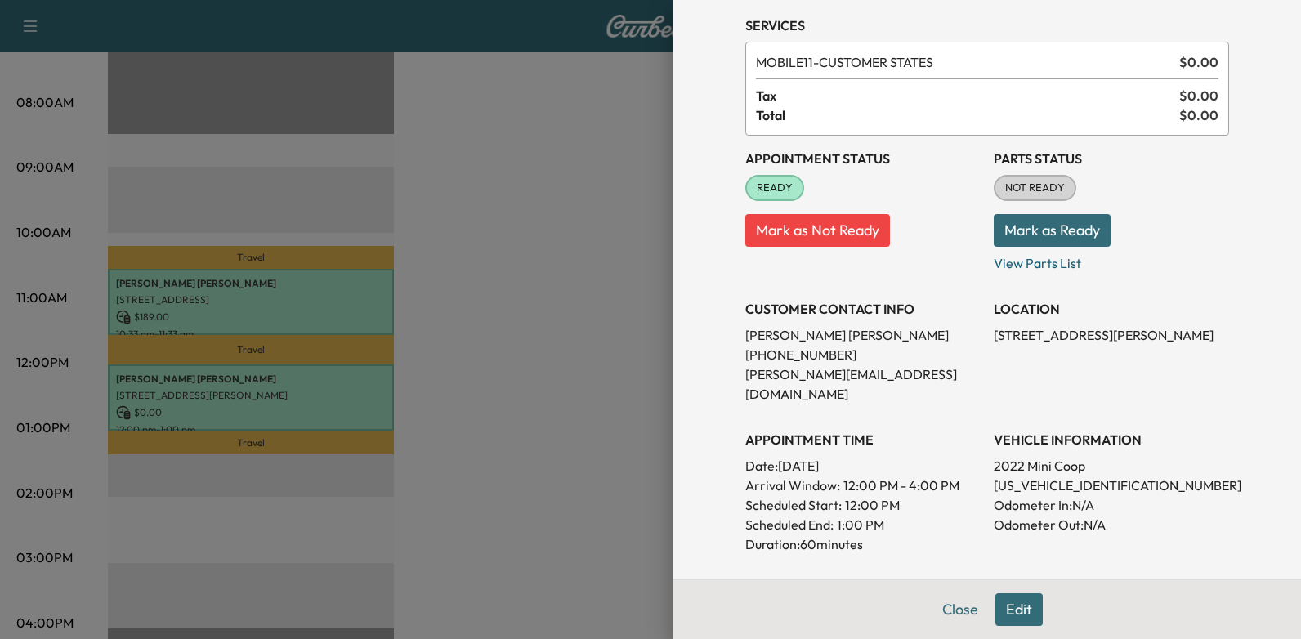
scroll to position [62, 0]
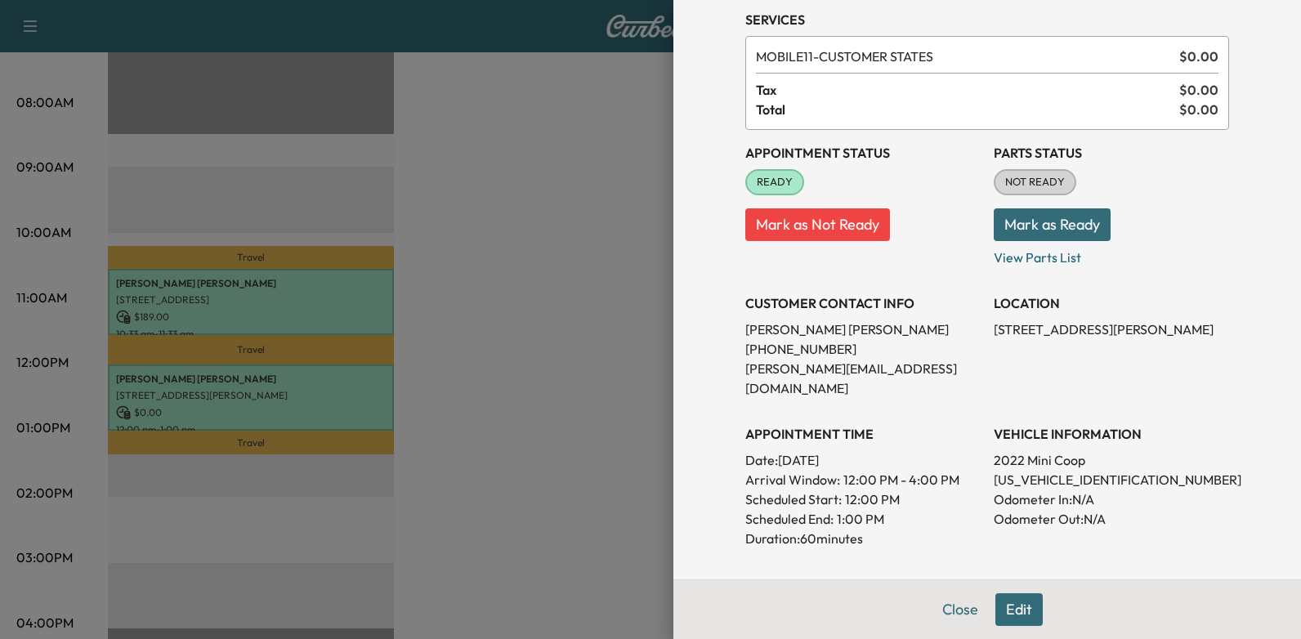
drag, startPoint x: 769, startPoint y: 436, endPoint x: 926, endPoint y: 444, distance: 157.0
click at [926, 450] on p "Date: [DATE]" at bounding box center [862, 460] width 235 height 20
drag, startPoint x: 926, startPoint y: 444, endPoint x: 885, endPoint y: 441, distance: 40.9
copy p "[DATE]"
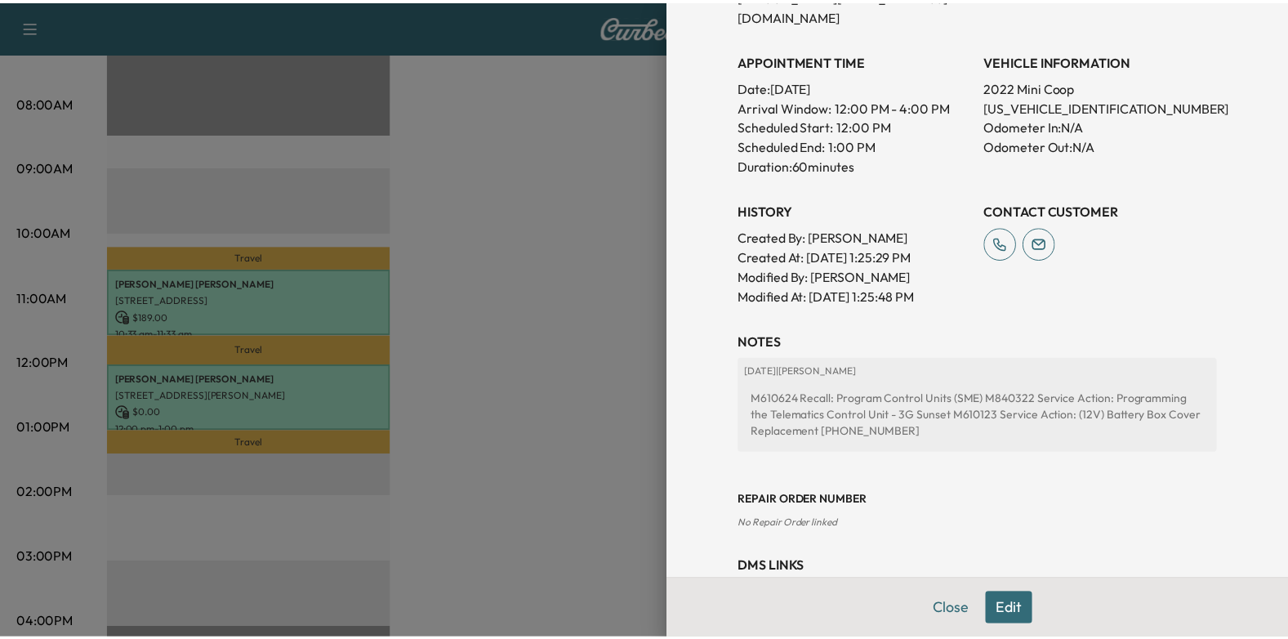
scroll to position [476, 0]
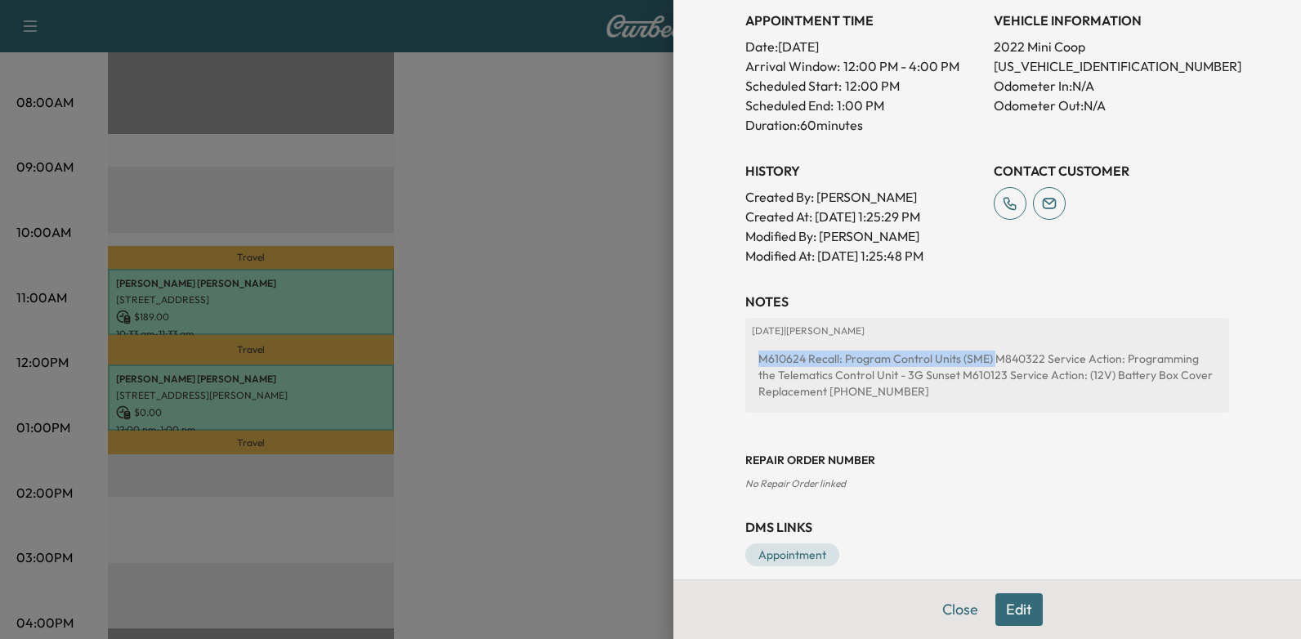
drag, startPoint x: 745, startPoint y: 337, endPoint x: 979, endPoint y: 342, distance: 233.7
click at [979, 344] on div "M610624 Recall: Program Control Units (SME) M840322 Service Action: Programming…" at bounding box center [987, 375] width 471 height 62
drag, startPoint x: 979, startPoint y: 342, endPoint x: 967, endPoint y: 340, distance: 11.7
copy div "M610624 Recall: Program Control Units (SME)"
click at [987, 344] on div "M610624 Recall: Program Control Units (SME) M840322 Service Action: Programming…" at bounding box center [987, 375] width 471 height 62
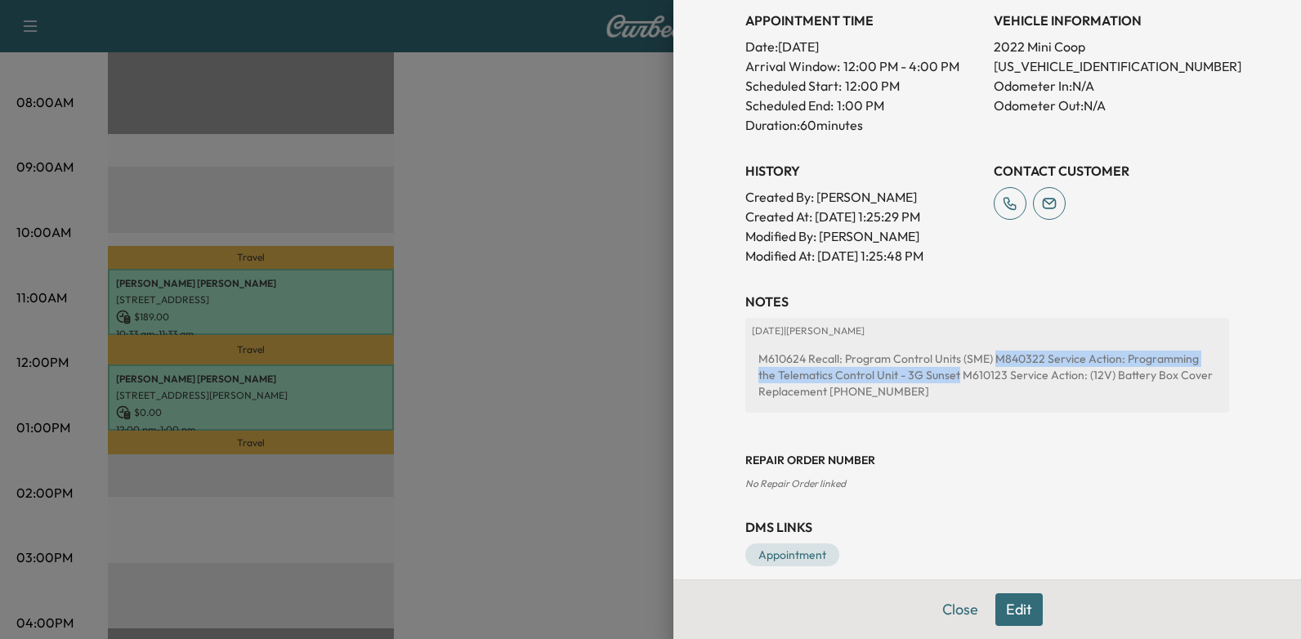
drag, startPoint x: 980, startPoint y: 337, endPoint x: 923, endPoint y: 357, distance: 60.7
click at [923, 357] on div "M610624 Recall: Program Control Units (SME) M840322 Service Action: Programming…" at bounding box center [987, 375] width 471 height 62
copy div "M840322 Service Action: Programming the Telematics Control Unit - 3G Sunset"
click at [925, 354] on div "M610624 Recall: Program Control Units (SME) M840322 Service Action: Programming…" at bounding box center [987, 375] width 471 height 62
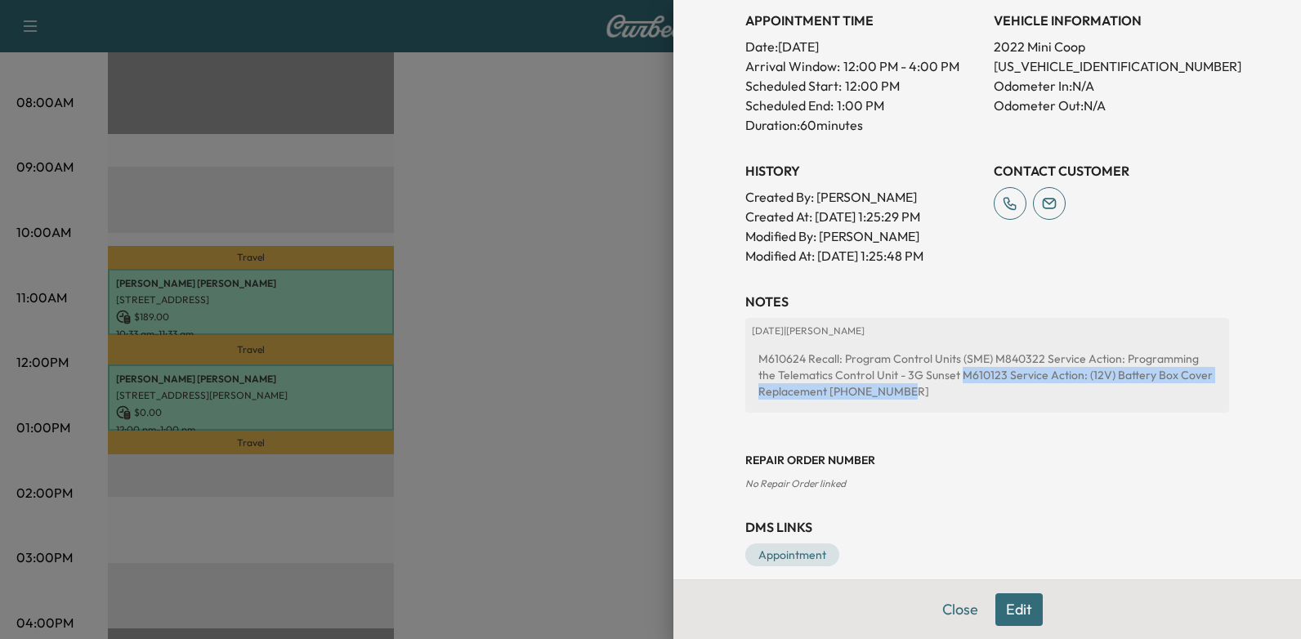
drag, startPoint x: 928, startPoint y: 354, endPoint x: 969, endPoint y: 374, distance: 45.7
click at [969, 374] on div "M610624 Recall: Program Control Units (SME) M840322 Service Action: Programming…" at bounding box center [987, 375] width 471 height 62
drag, startPoint x: 969, startPoint y: 374, endPoint x: 966, endPoint y: 356, distance: 18.3
copy div "M610123 Service Action: (12V) Battery Box Cover Replacement [PHONE_NUMBER]"
click at [449, 270] on div at bounding box center [650, 319] width 1301 height 639
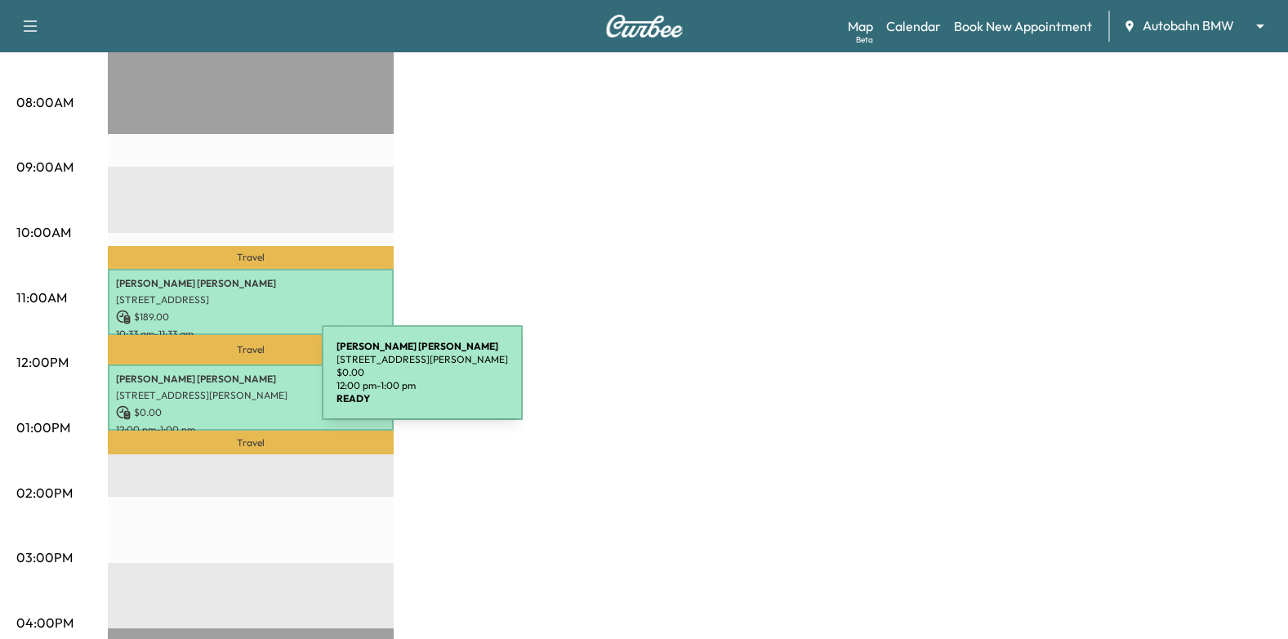
click at [199, 382] on div "[PERSON_NAME] [STREET_ADDRESS][PERSON_NAME] $ 0.00 12:00 pm - 1:00 pm" at bounding box center [251, 397] width 286 height 66
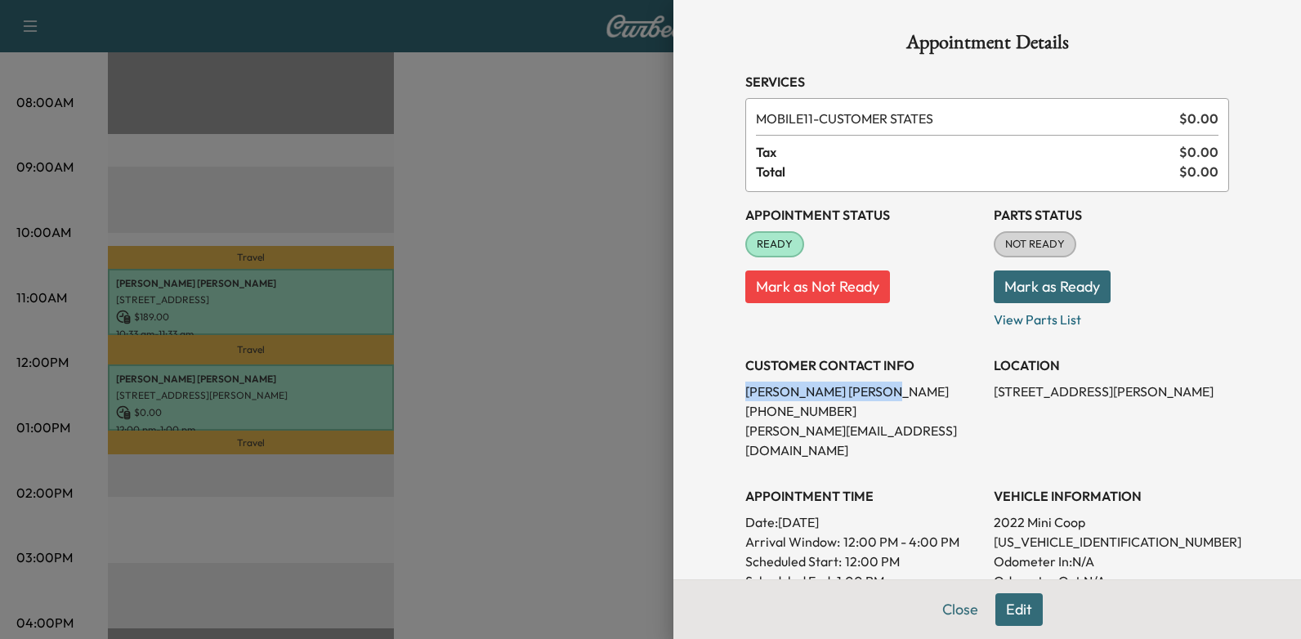
drag, startPoint x: 732, startPoint y: 388, endPoint x: 841, endPoint y: 389, distance: 108.7
click at [841, 389] on div "Appointment Details Services MOBILE11 - CUSTOMER STATES $ 0.00 Tax $ 0.00 Total…" at bounding box center [987, 537] width 523 height 1074
click at [536, 472] on div at bounding box center [650, 319] width 1301 height 639
